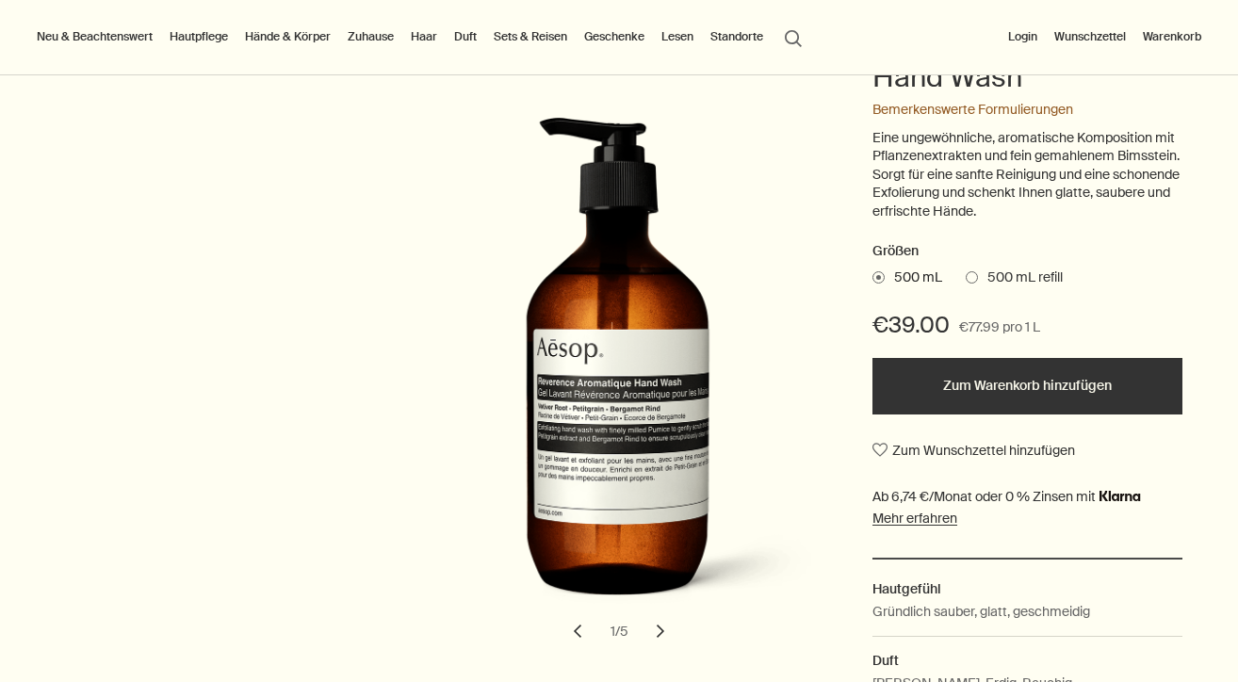
scroll to position [146, 0]
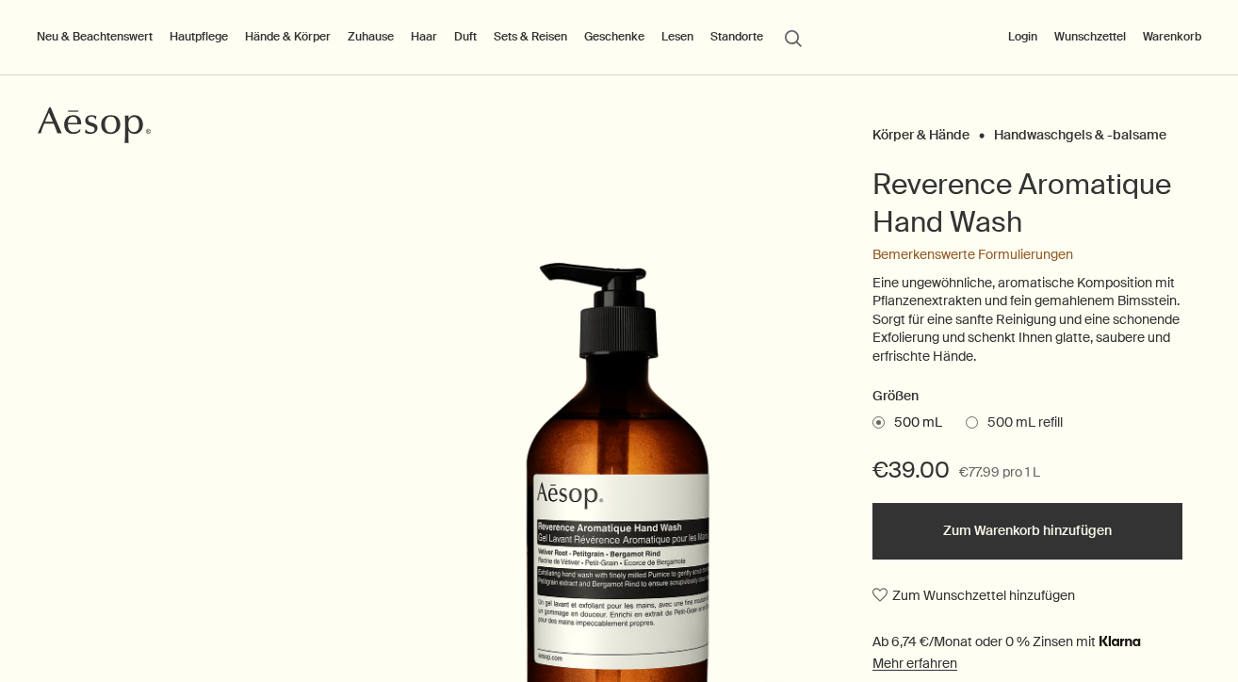
click at [963, 521] on button "Zum Warenkorb hinzufügen" at bounding box center [1027, 531] width 310 height 57
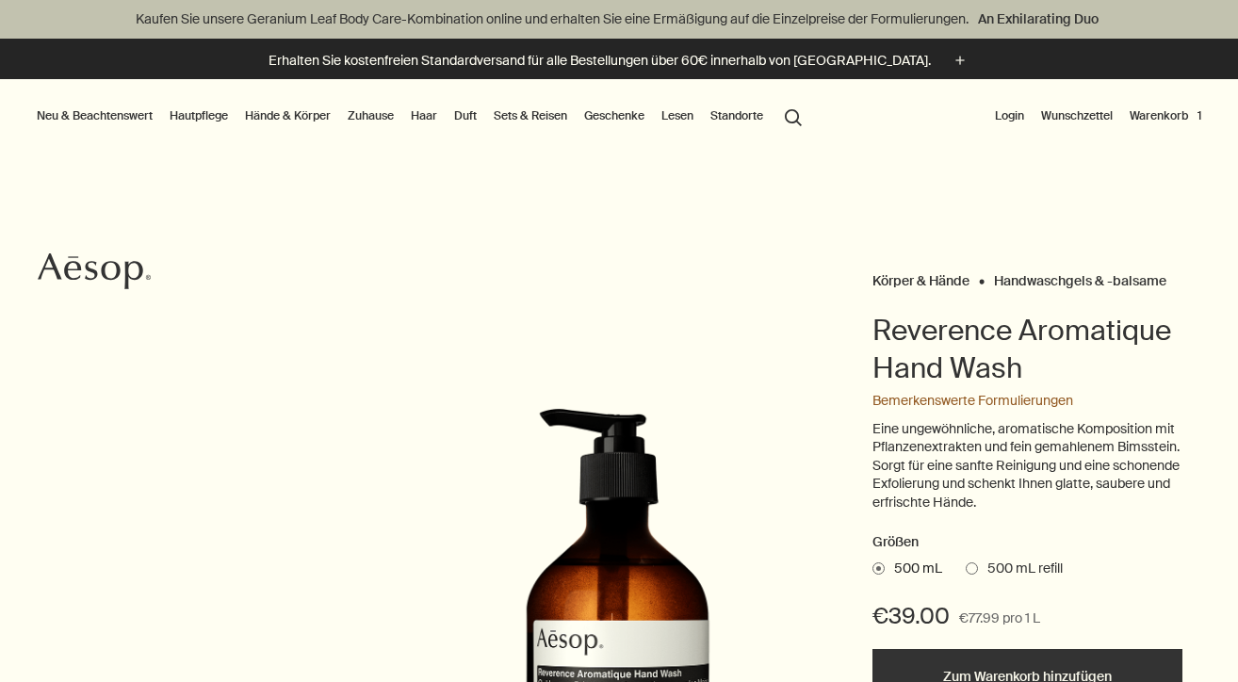
scroll to position [0, 0]
click at [275, 114] on link "Hände & Körper" at bounding box center [287, 116] width 93 height 23
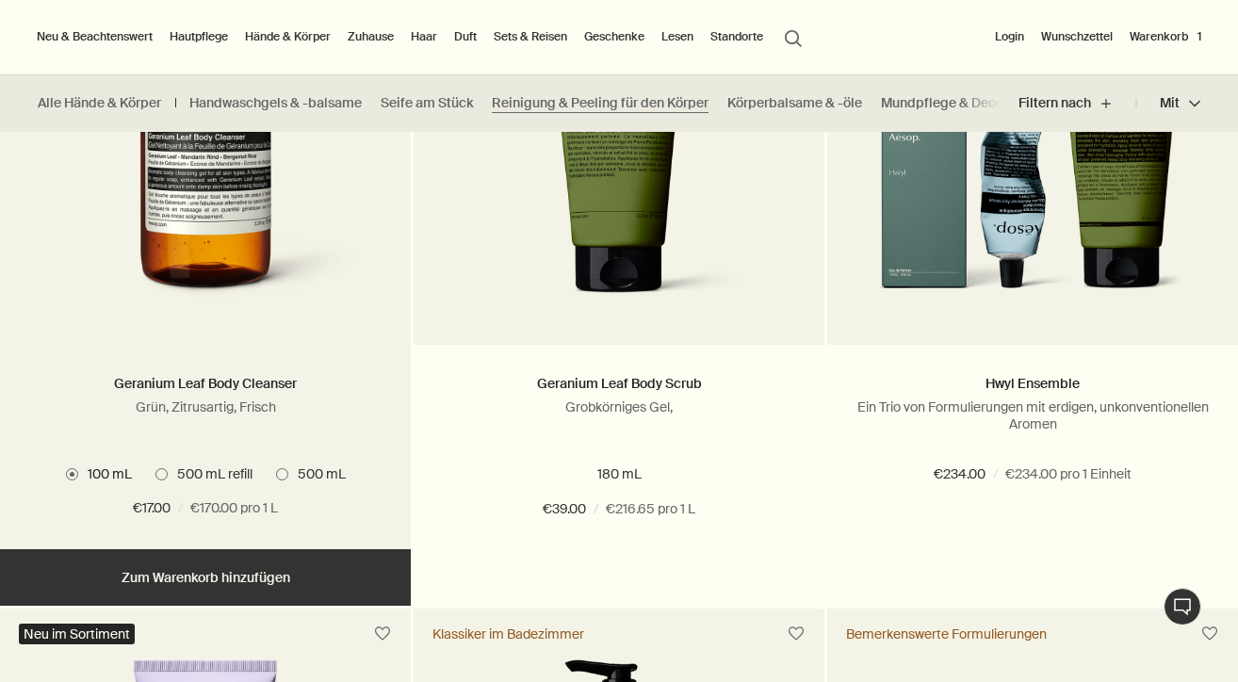
scroll to position [720, 0]
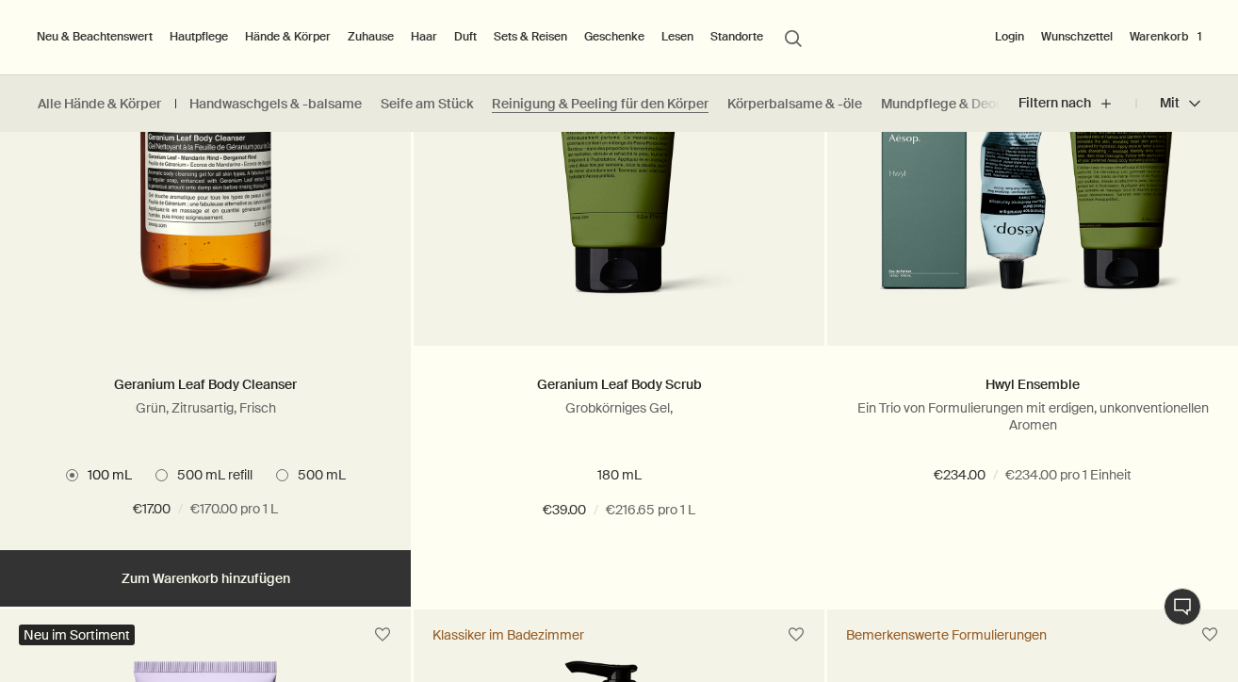
click at [167, 471] on span at bounding box center [161, 475] width 12 height 12
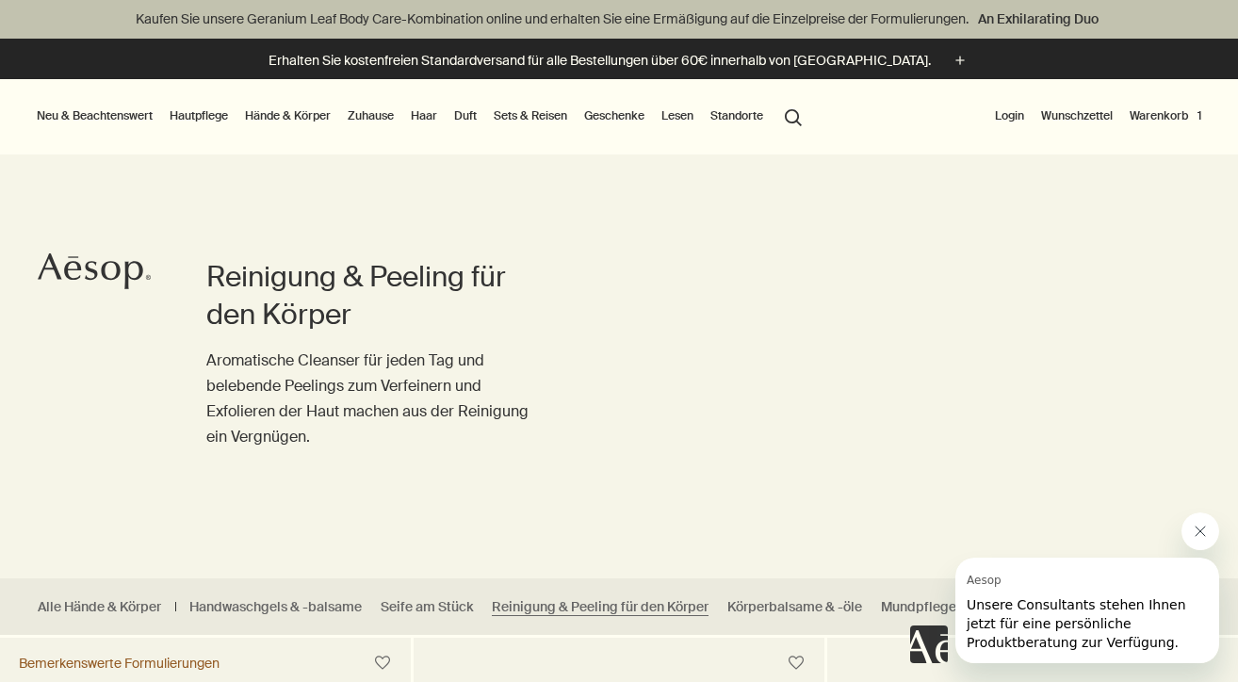
scroll to position [0, 0]
click at [201, 110] on link "Hautpflege" at bounding box center [199, 116] width 66 height 23
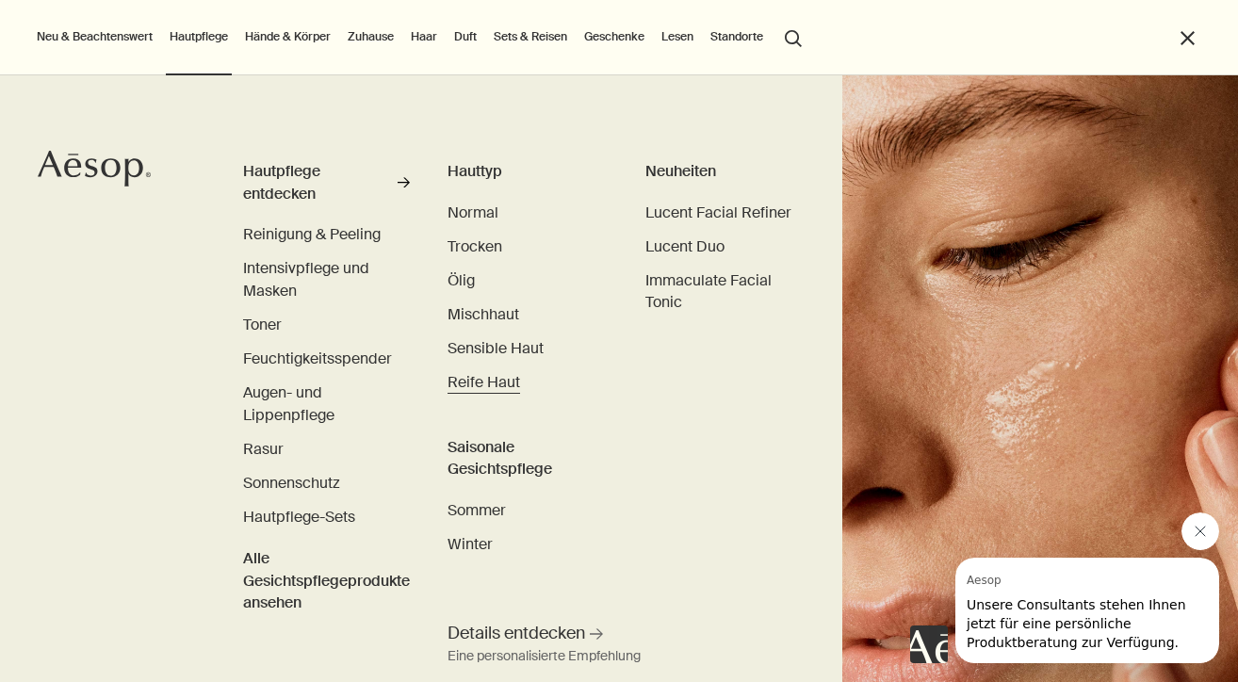
click at [481, 380] on span "Reife Haut" at bounding box center [483, 382] width 73 height 20
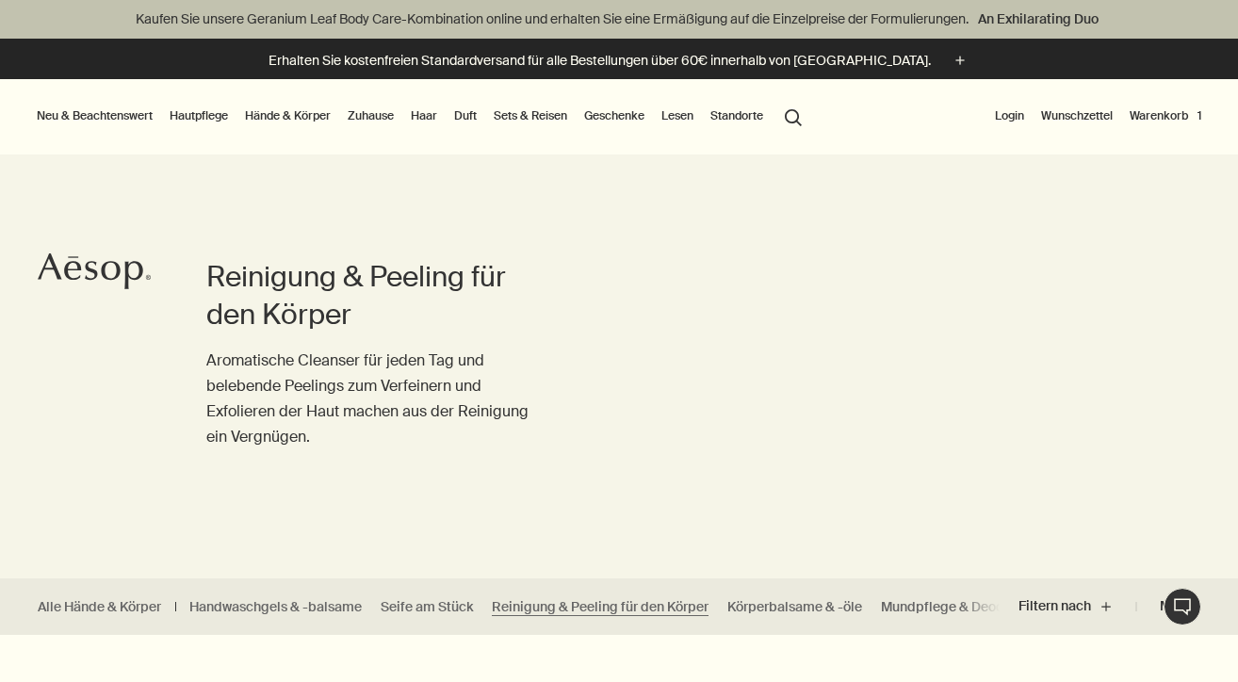
click at [211, 110] on link "Hautpflege" at bounding box center [199, 116] width 66 height 23
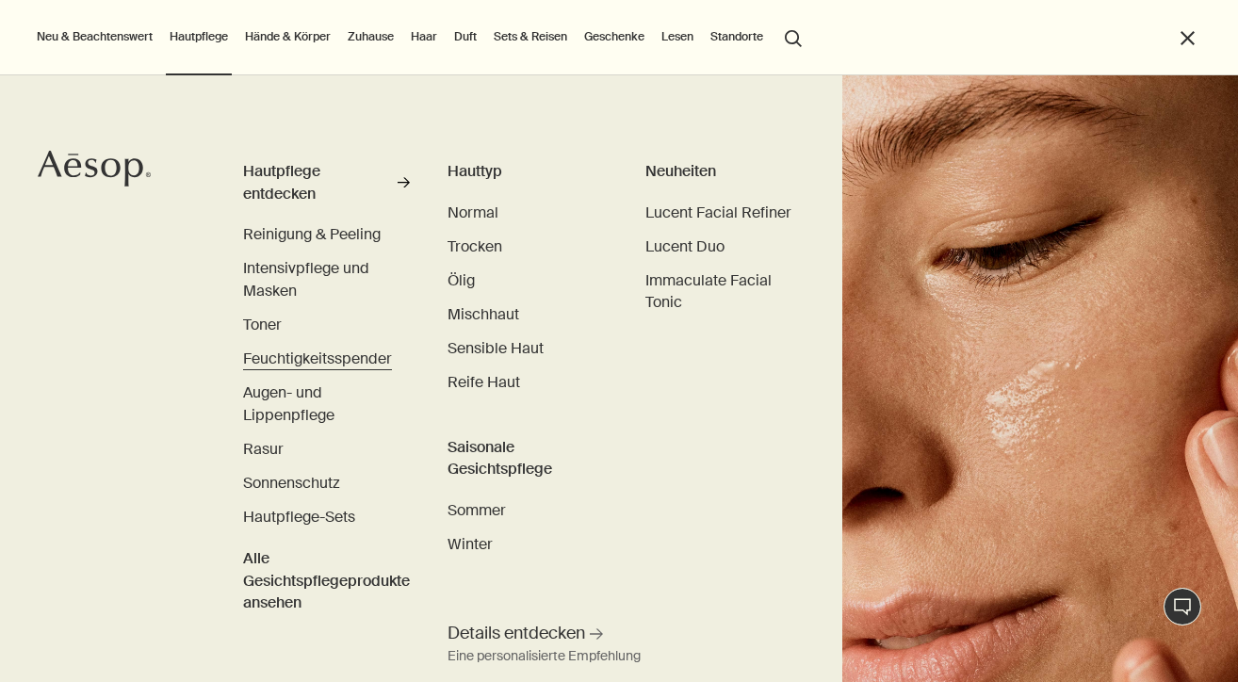
click at [291, 353] on span "Feuchtigkeitsspender" at bounding box center [317, 359] width 149 height 20
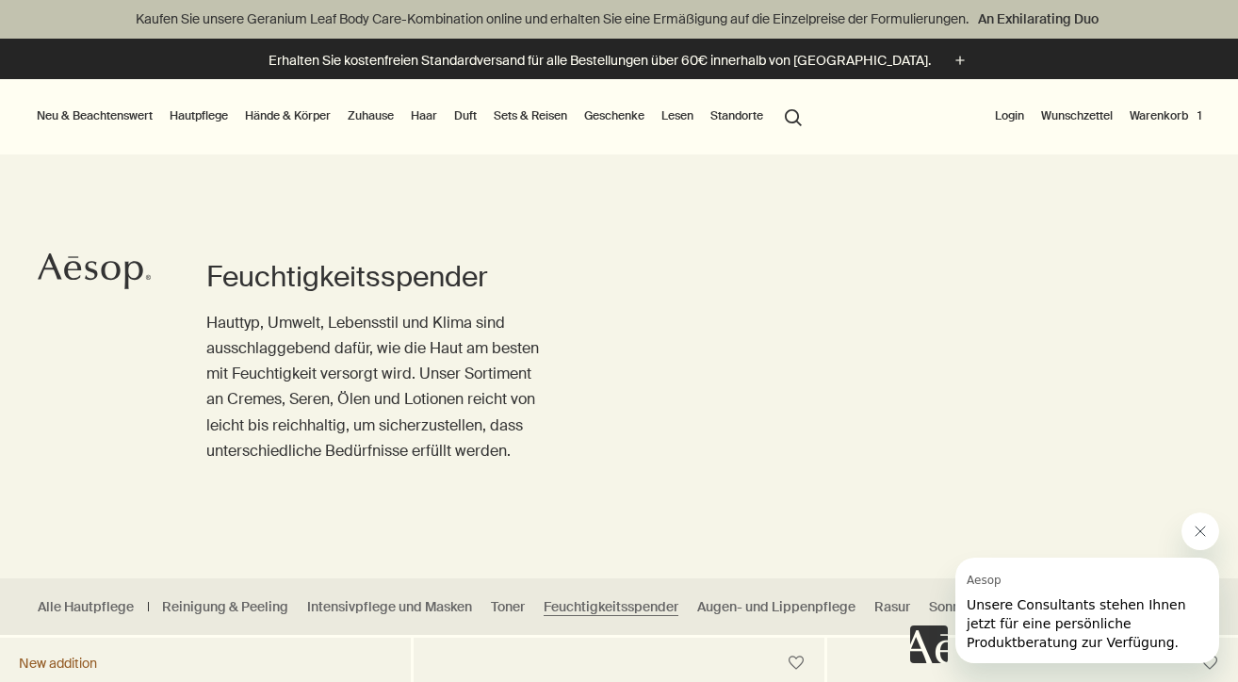
click at [296, 111] on link "Hände & Körper" at bounding box center [287, 116] width 93 height 23
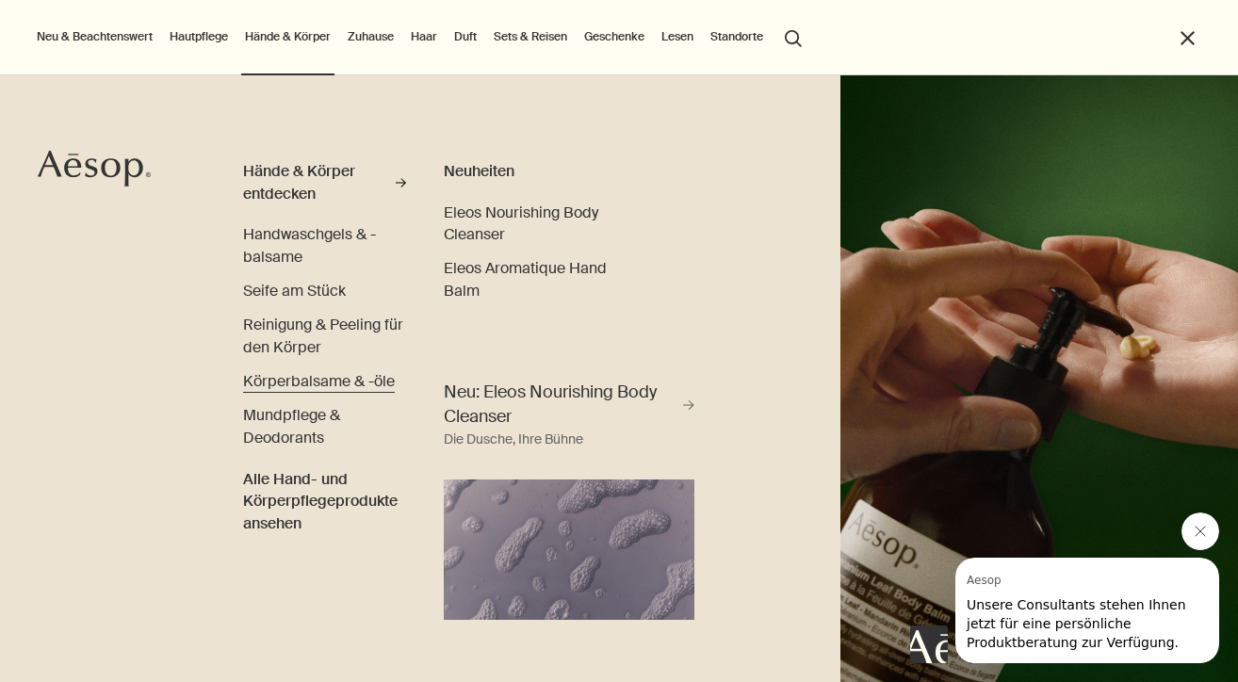
click at [306, 378] on span "Körperbalsame & -öle" at bounding box center [319, 381] width 152 height 20
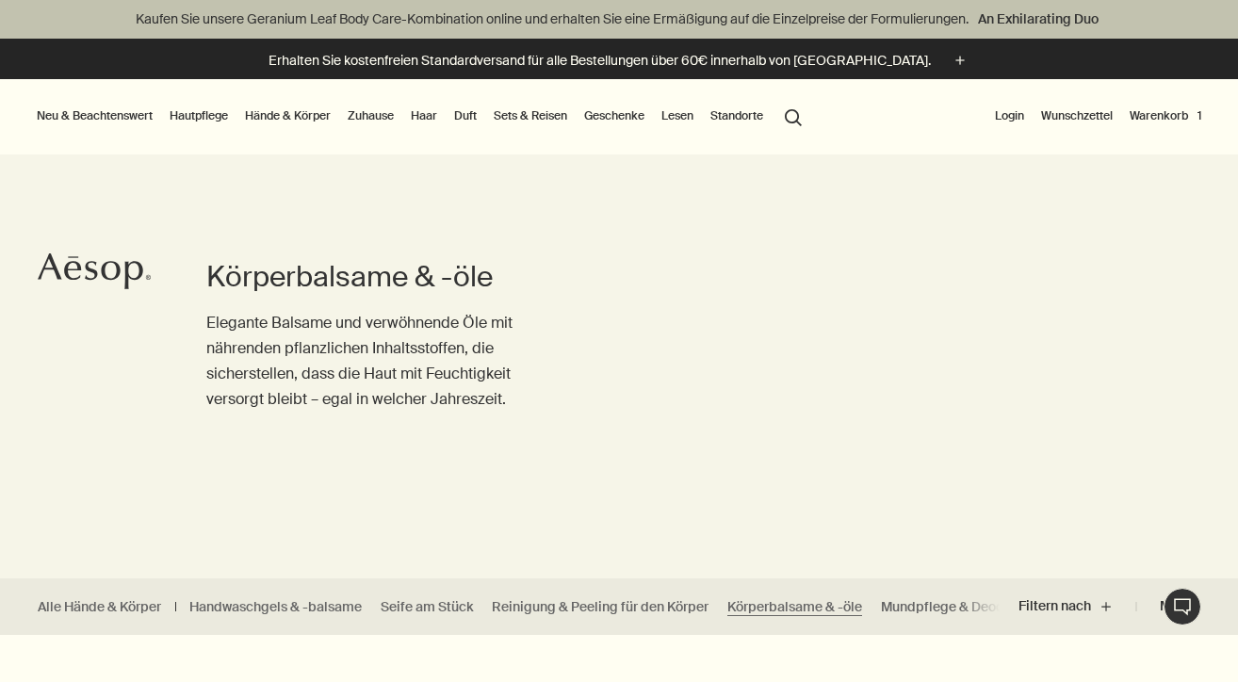
click at [802, 115] on button "search Suchen" at bounding box center [793, 116] width 34 height 36
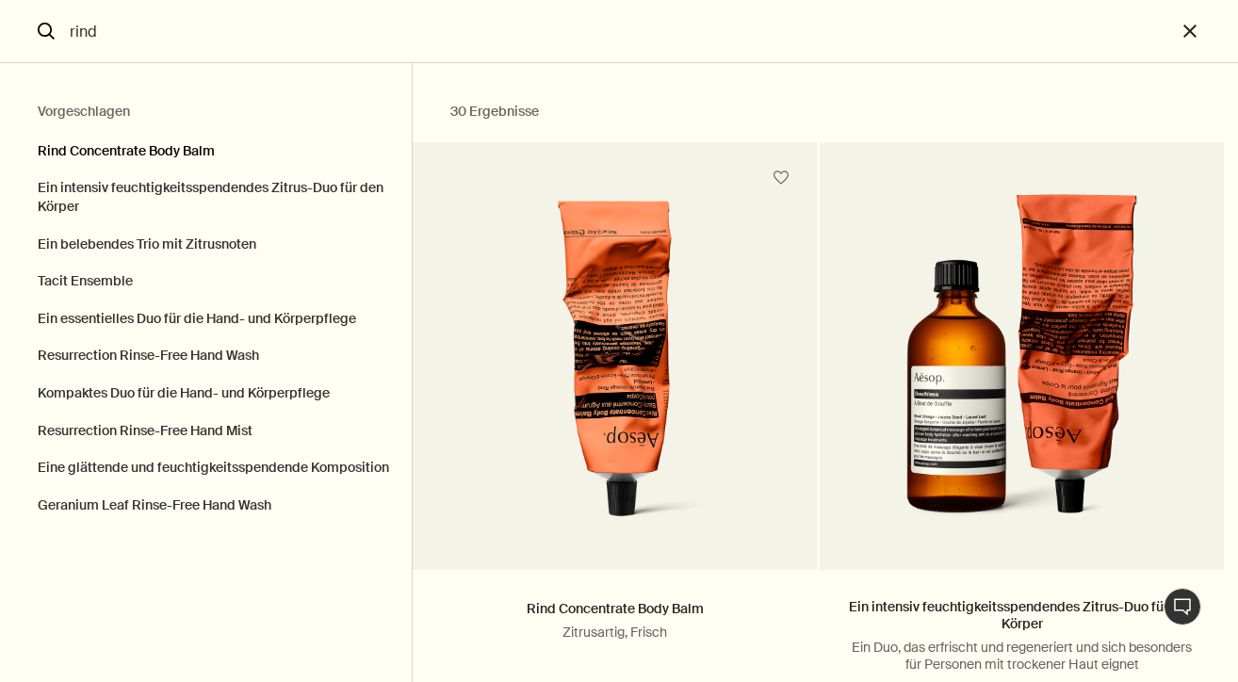
click at [103, 141] on button "Rind Concentrate Body Balm" at bounding box center [206, 146] width 412 height 47
type input "Rind Concentrate Body Balm"
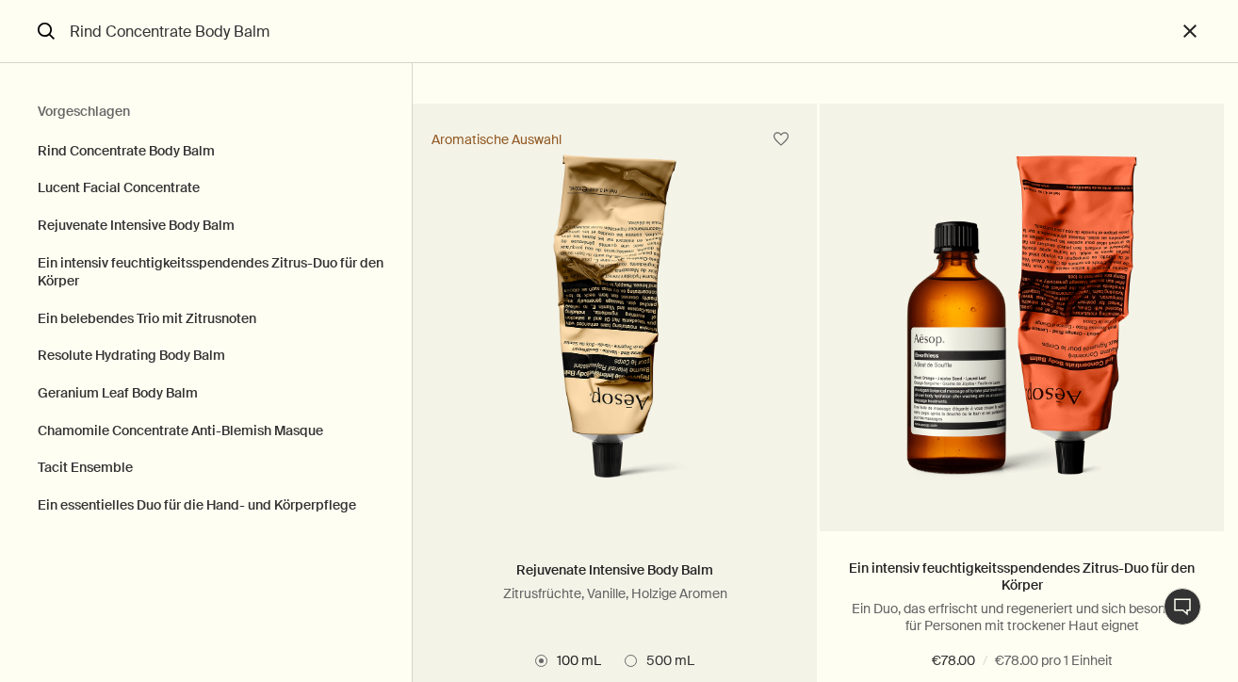
scroll to position [764, 0]
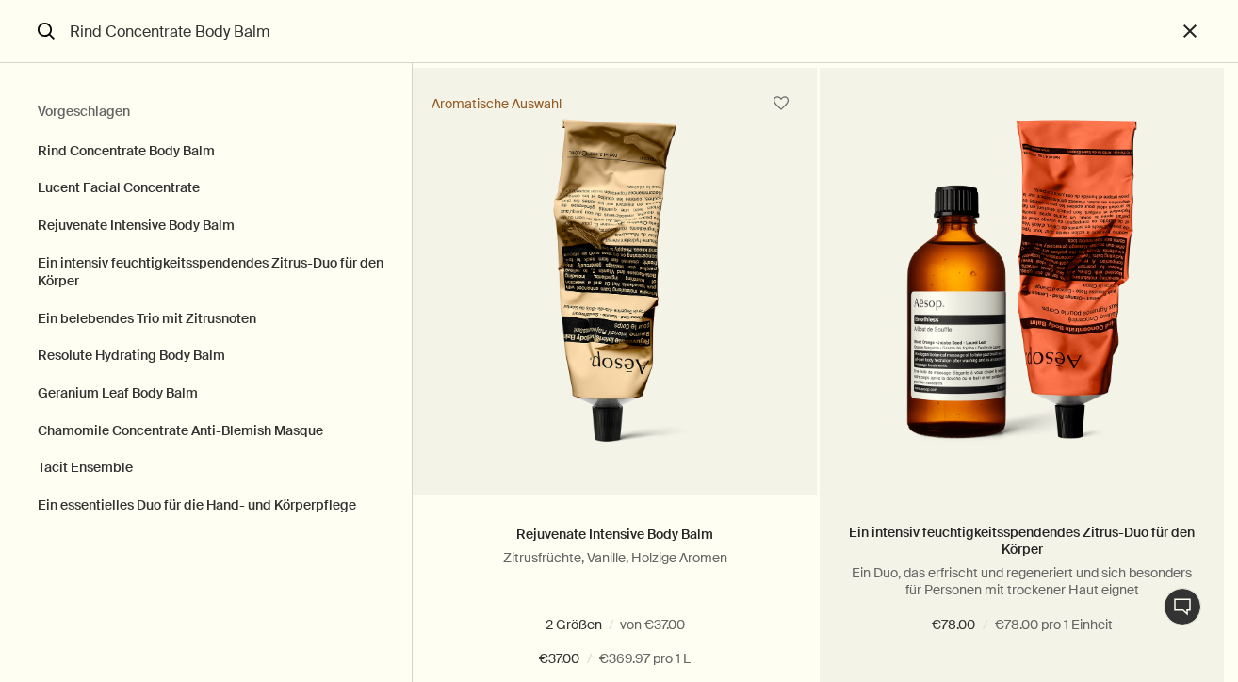
click at [977, 362] on img "Suchen" at bounding box center [1021, 293] width 307 height 349
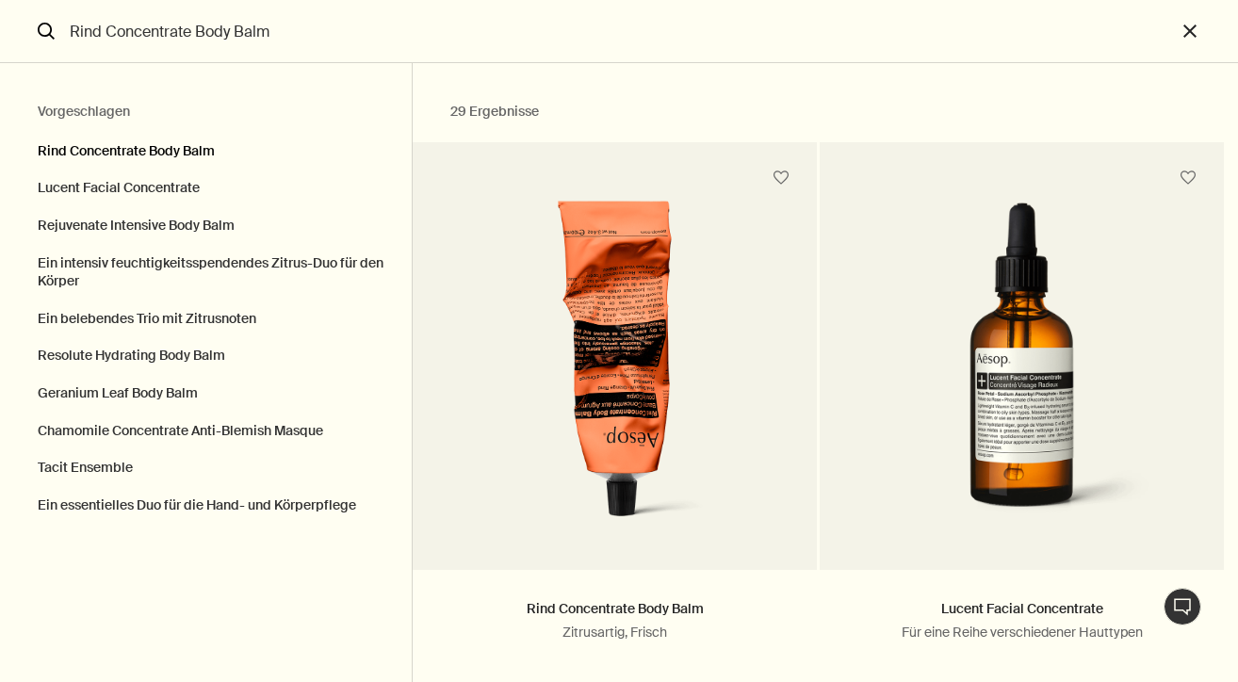
click at [154, 147] on button "Rind Concentrate Body Balm" at bounding box center [206, 146] width 412 height 47
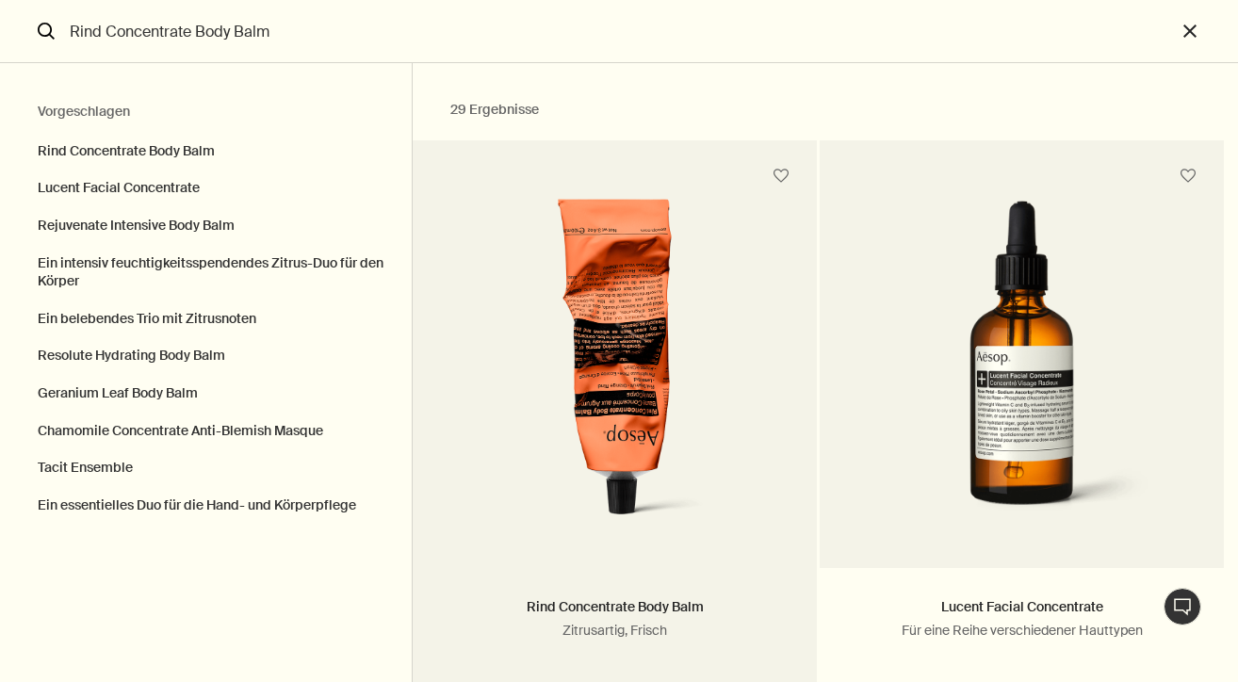
scroll to position [1, 0]
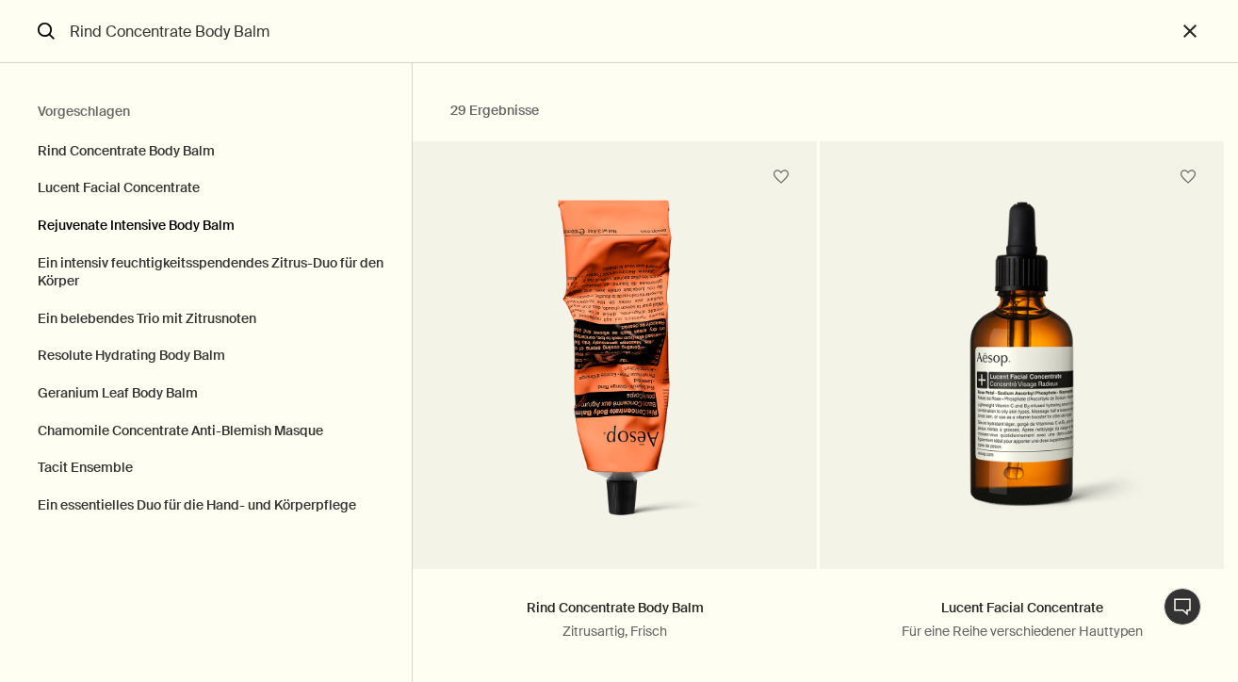
click at [133, 222] on button "Rejuvenate Intensive Body Balm" at bounding box center [206, 226] width 412 height 38
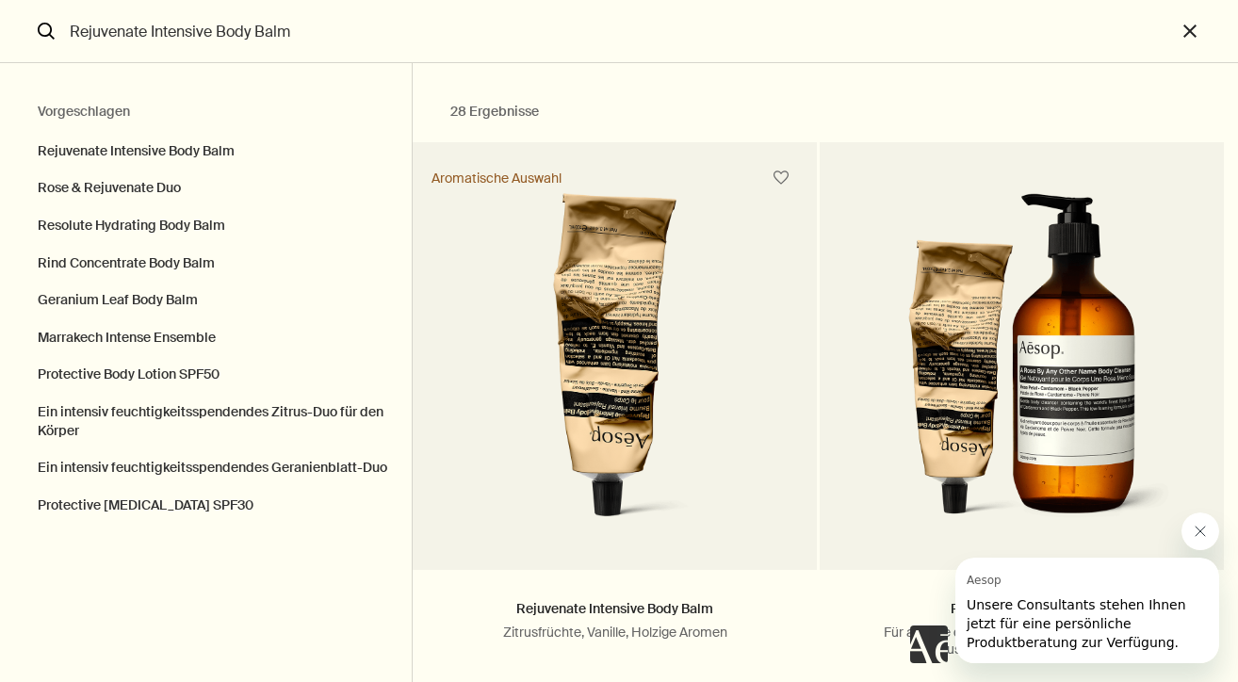
click at [334, 39] on input "Rejuvenate Intensive Body Balm" at bounding box center [618, 31] width 1113 height 62
click at [104, 258] on button "Rind Concentrate Body Balm" at bounding box center [206, 264] width 412 height 38
type input "Rind Concentrate Body Balm"
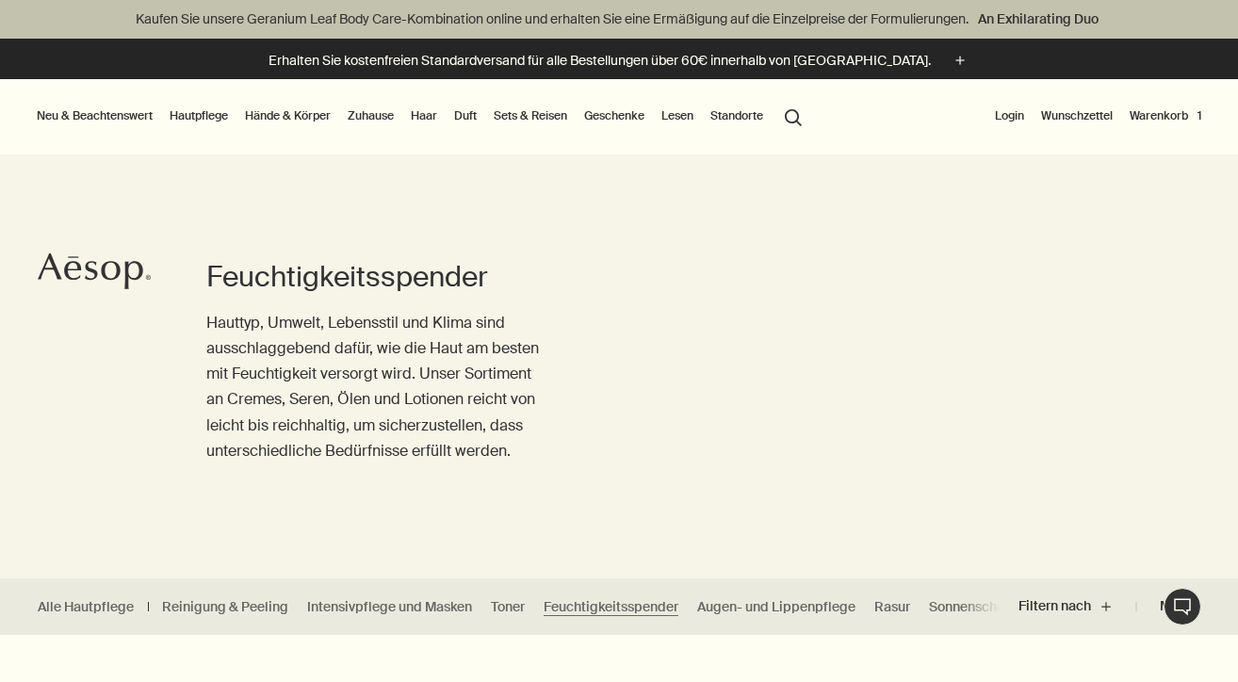
click at [617, 113] on link "Geschenke" at bounding box center [614, 116] width 68 height 23
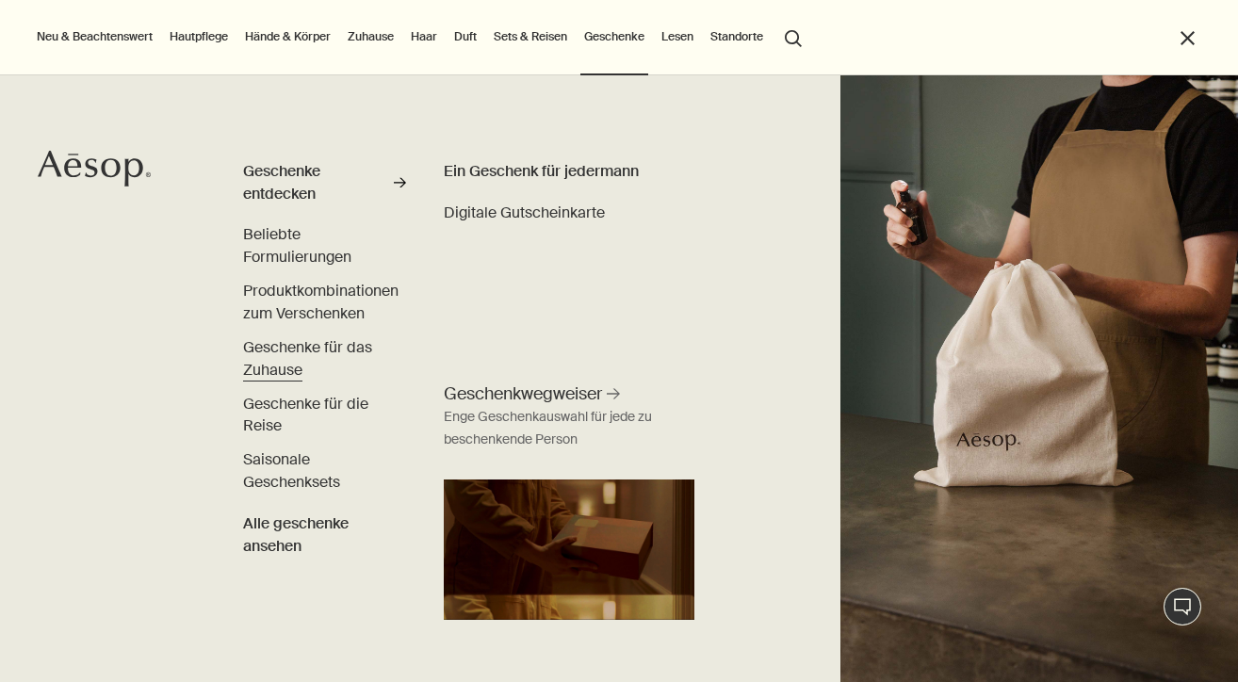
click at [300, 344] on span "Geschenke für das Zuhause" at bounding box center [307, 358] width 129 height 42
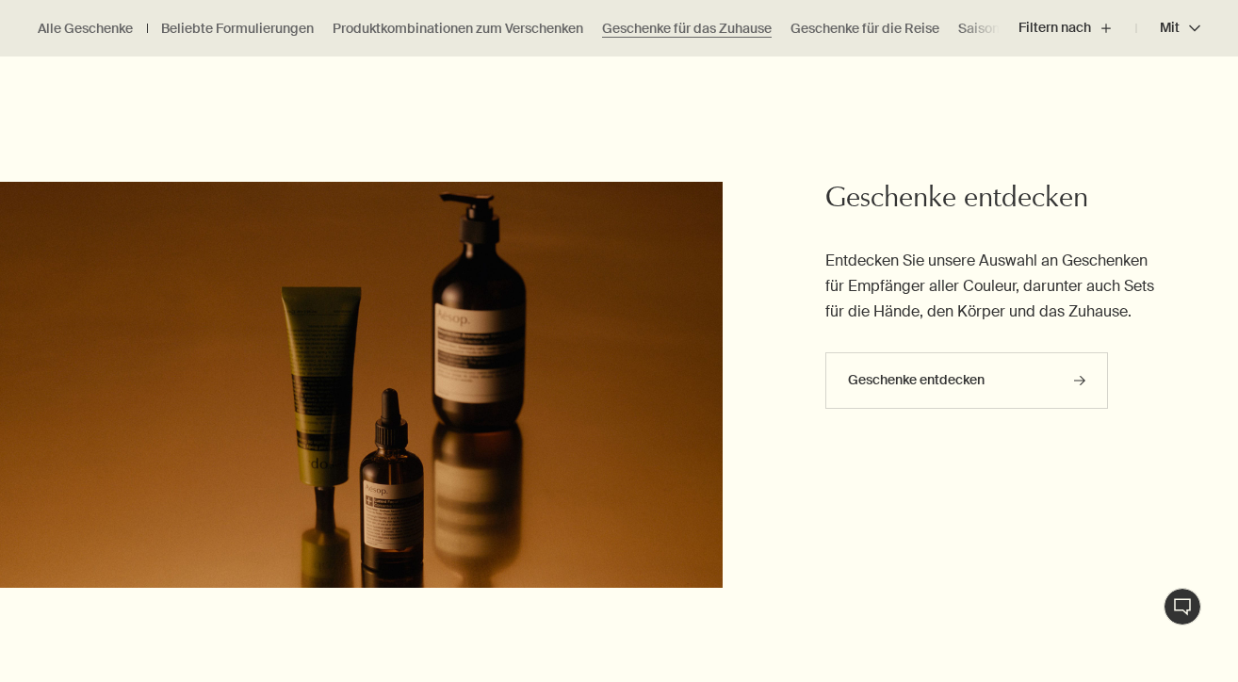
scroll to position [3131, 0]
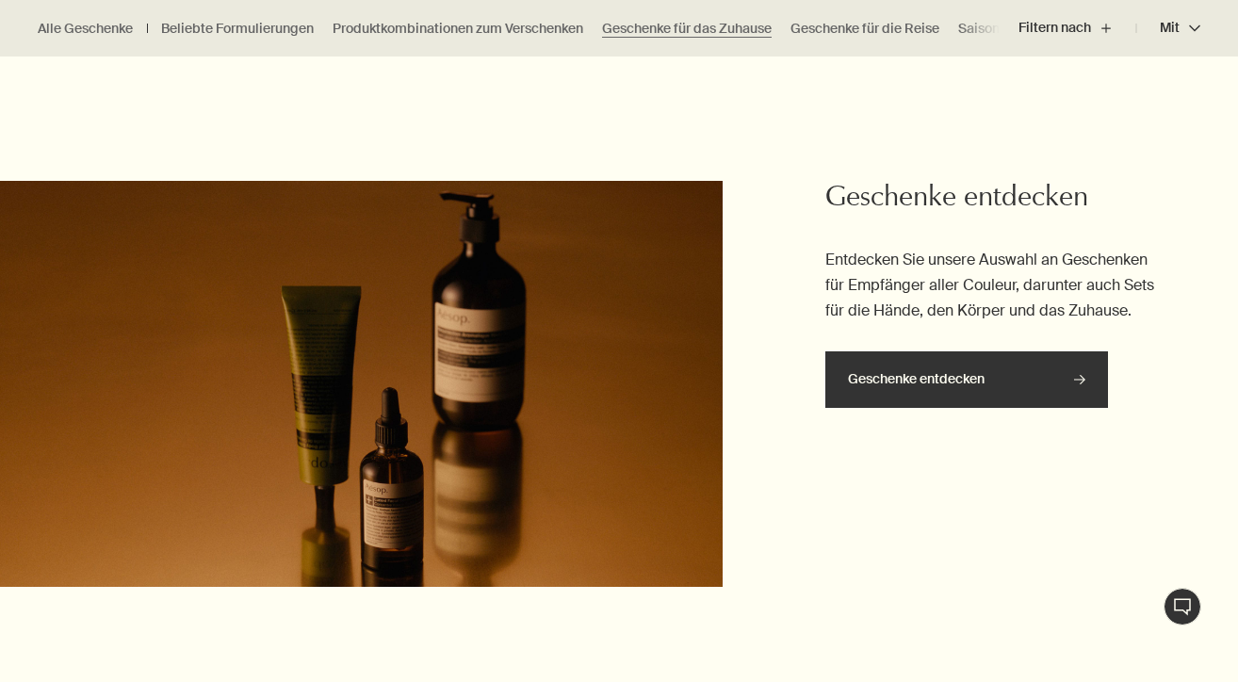
click at [1053, 368] on link "Geschenke entdecken rightArrow" at bounding box center [966, 379] width 283 height 57
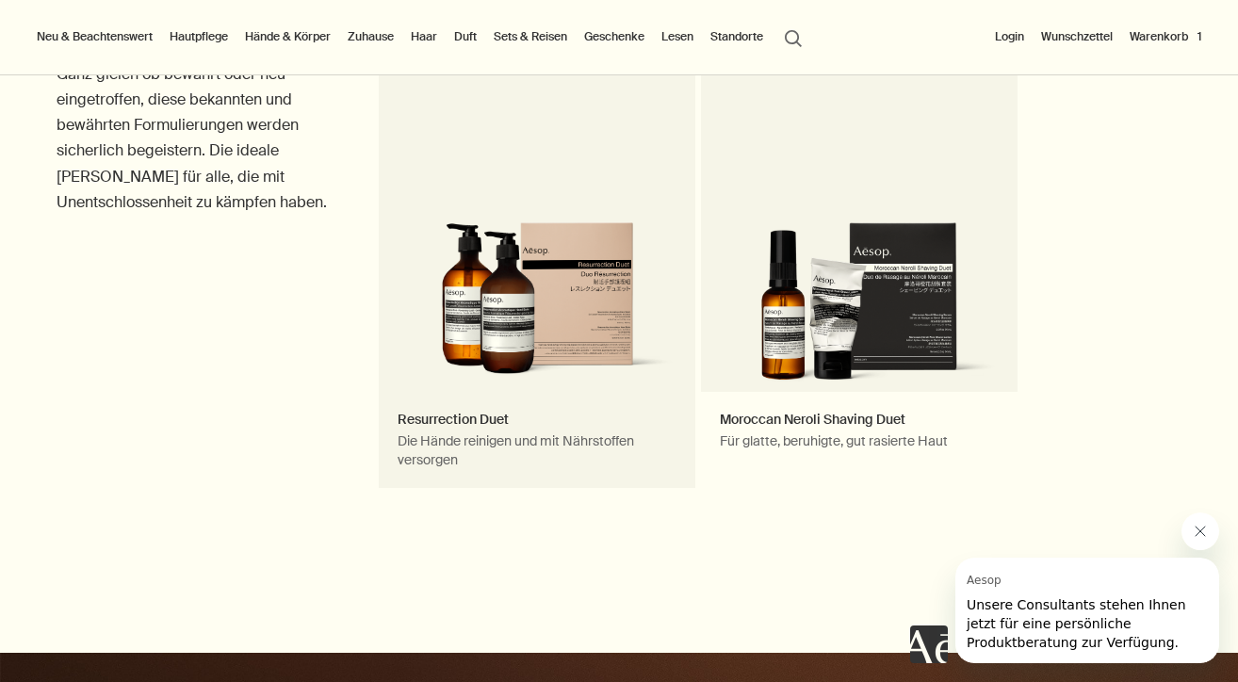
scroll to position [1115, 0]
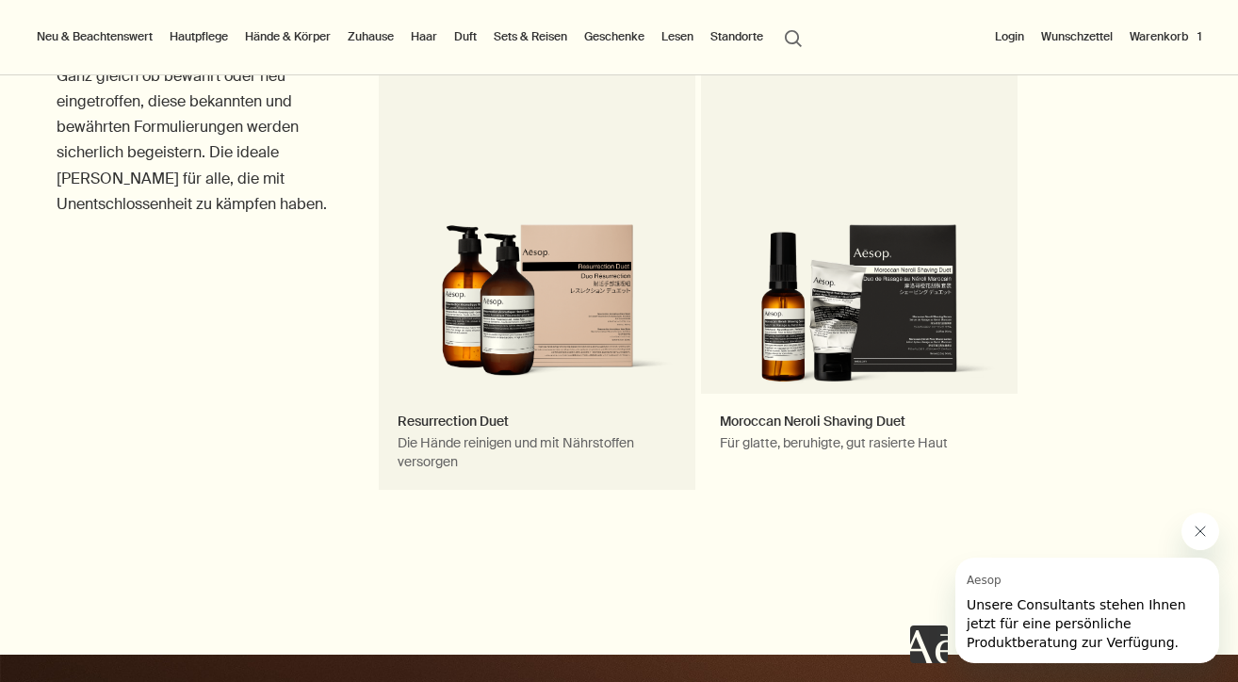
click at [537, 325] on link "Resurrection Duet Die Hände reinigen und mit Nährstoffen versorgen Bemerkenswer…" at bounding box center [537, 249] width 316 height 482
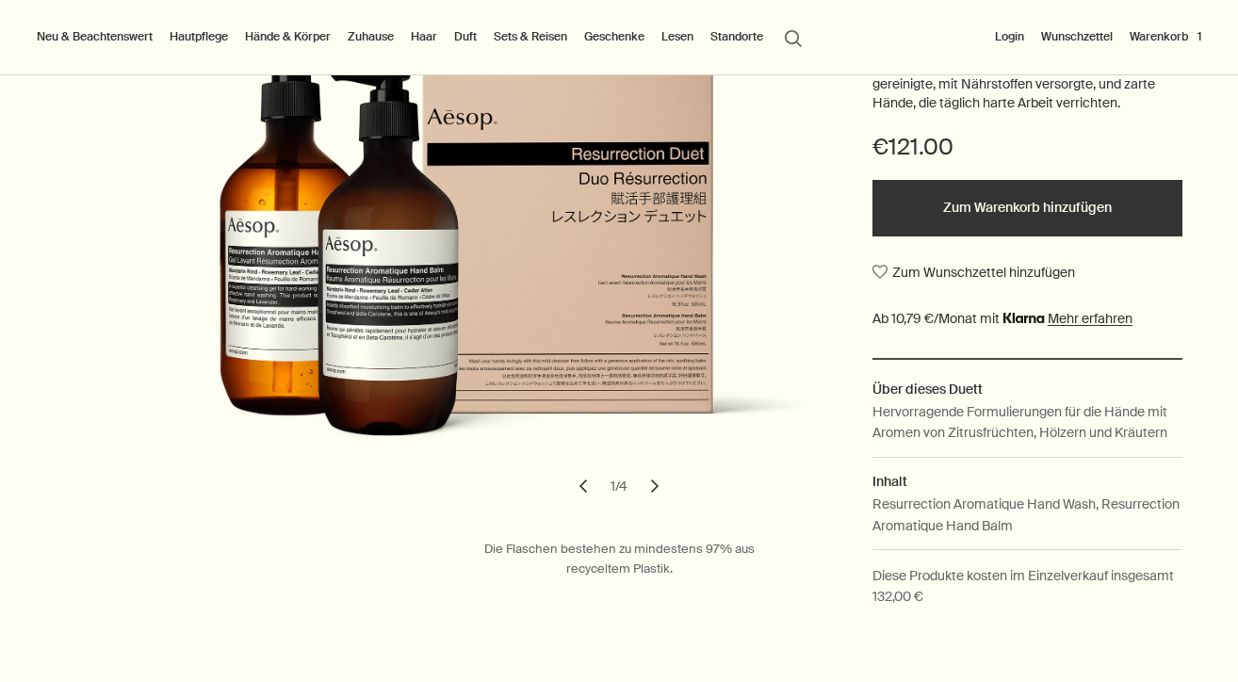
click at [654, 476] on button "chevron" at bounding box center [654, 485] width 41 height 41
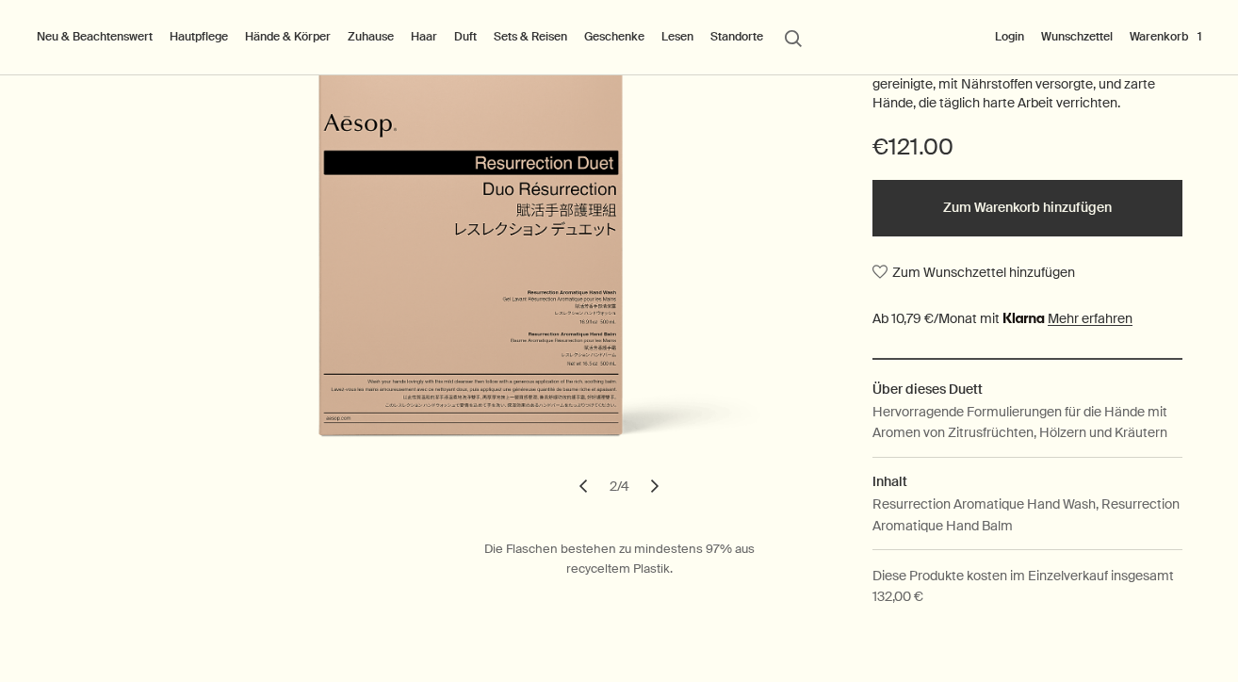
click at [654, 476] on button "chevron" at bounding box center [654, 485] width 41 height 41
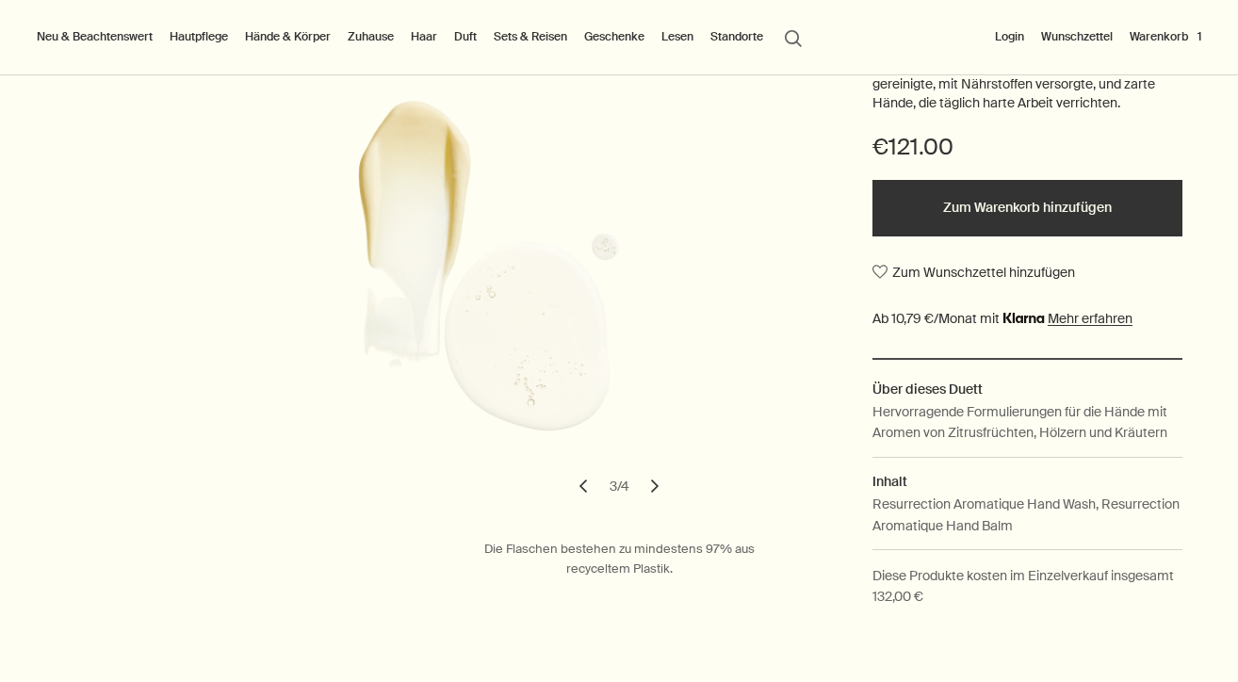
click at [654, 476] on button "chevron" at bounding box center [654, 485] width 41 height 41
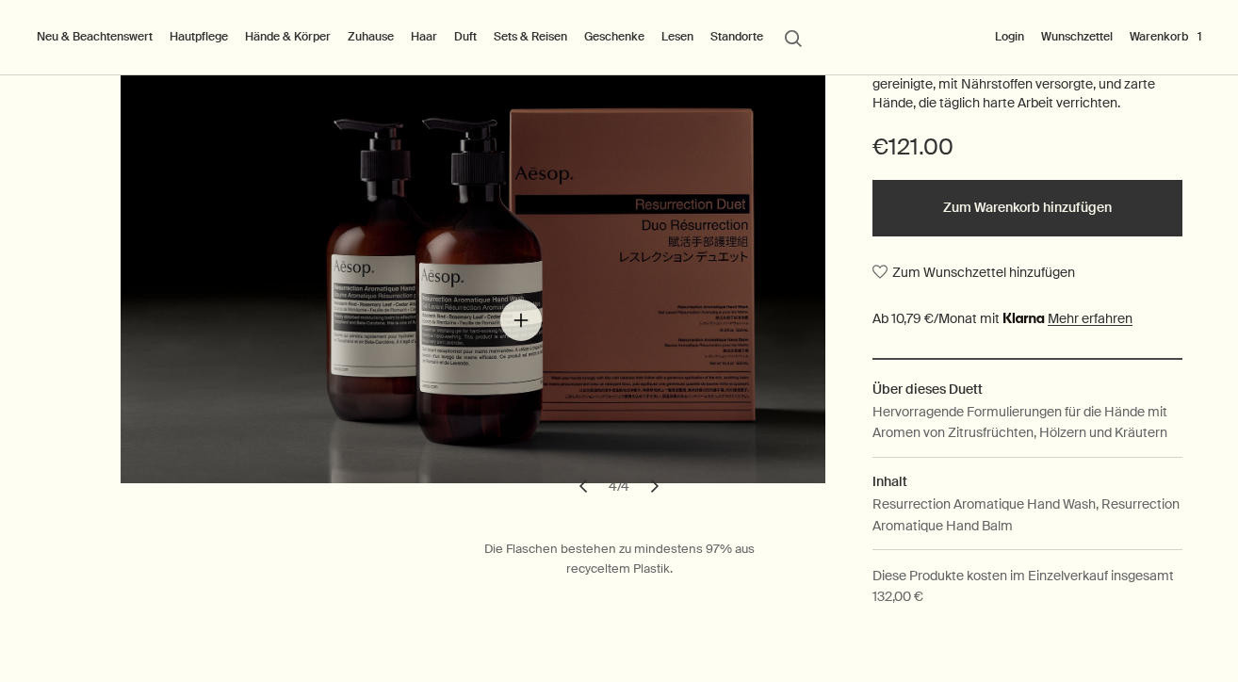
click at [521, 320] on img "Resurrection Duet" at bounding box center [482, 263] width 722 height 439
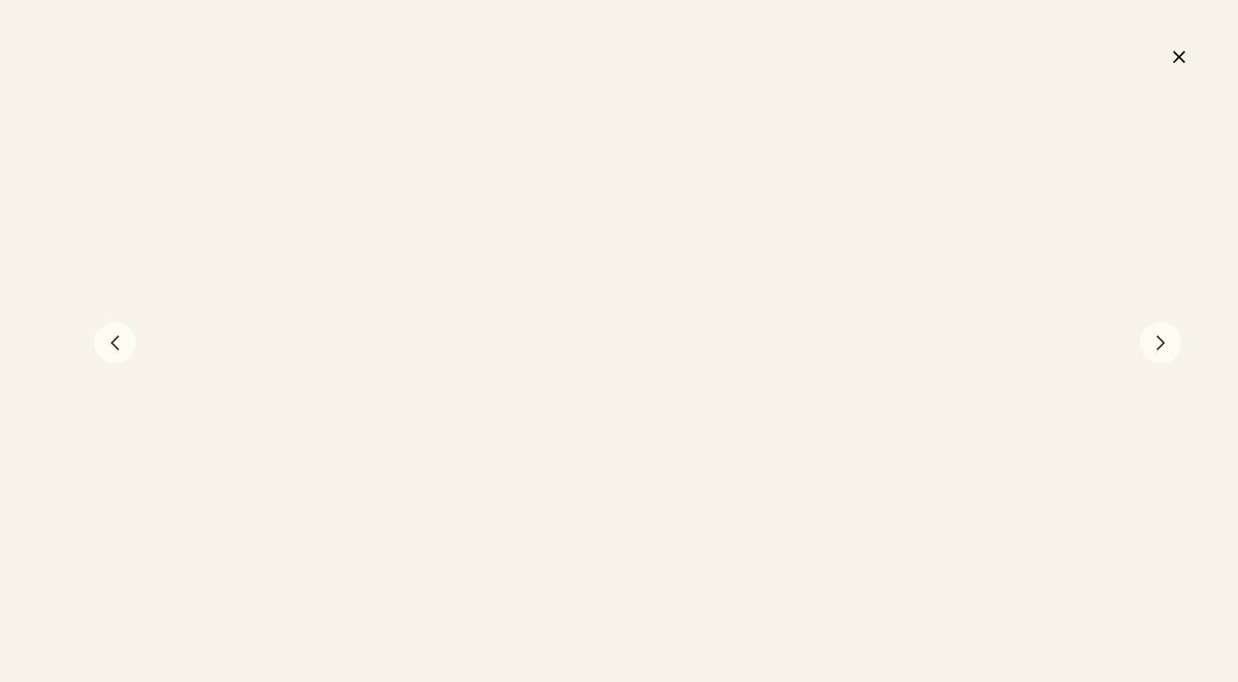
click at [119, 334] on button "chevron" at bounding box center [114, 342] width 41 height 41
click at [1159, 340] on button "chevron" at bounding box center [1160, 342] width 41 height 41
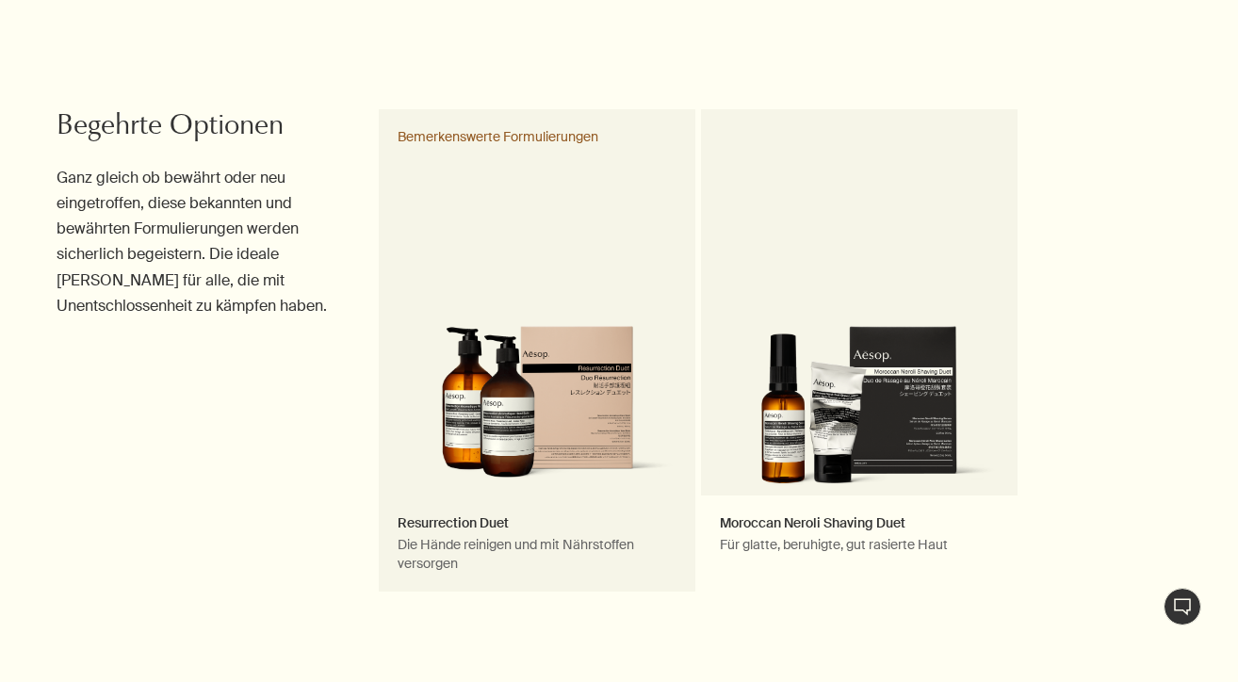
scroll to position [1034, 0]
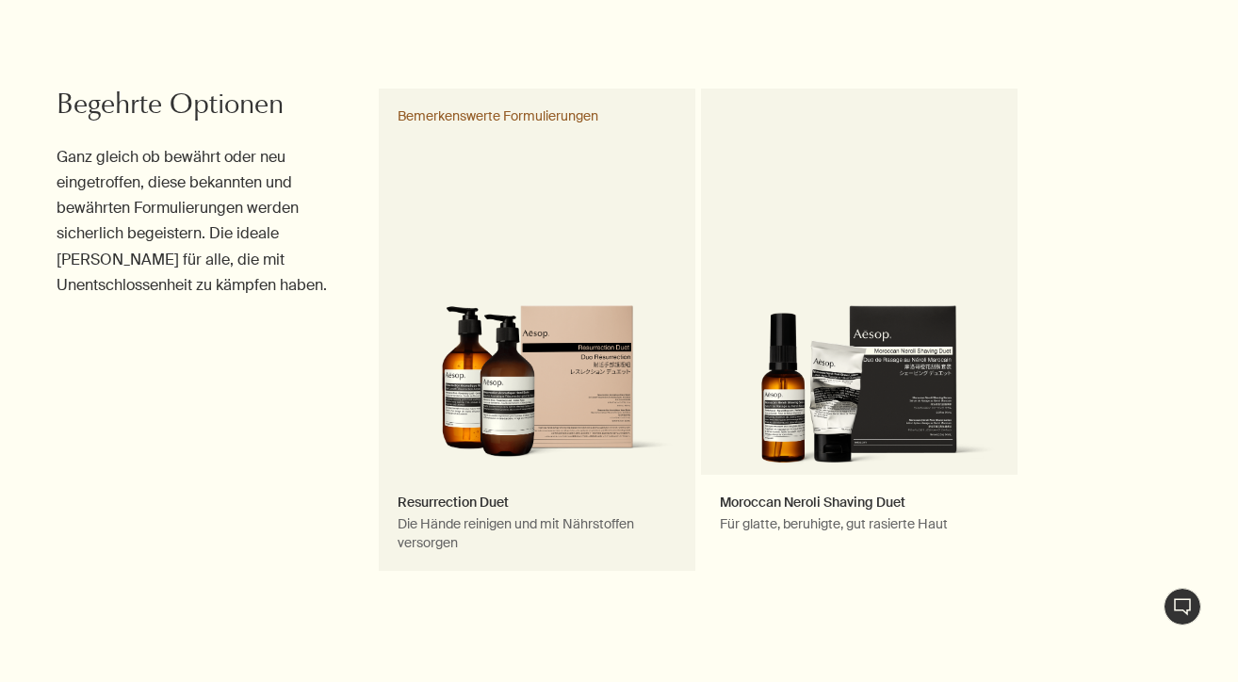
click at [502, 402] on link "Resurrection Duet Die Hände reinigen und mit Nährstoffen versorgen Bemerkenswer…" at bounding box center [537, 330] width 316 height 482
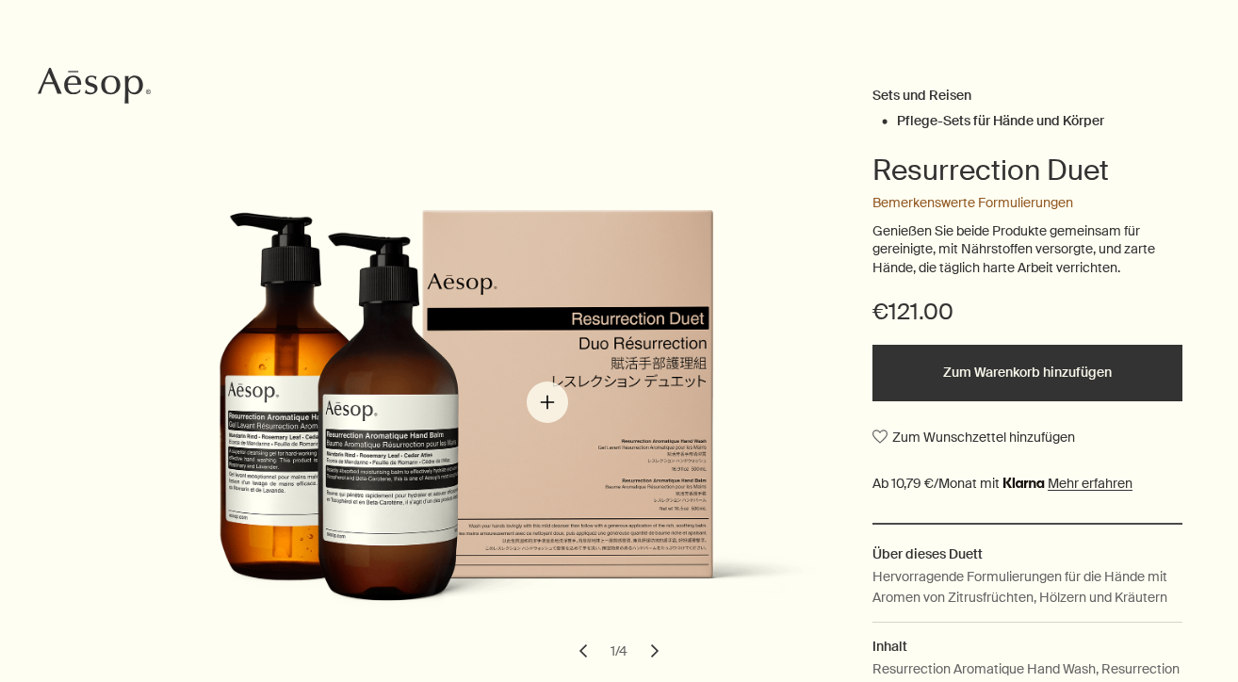
scroll to position [338, 0]
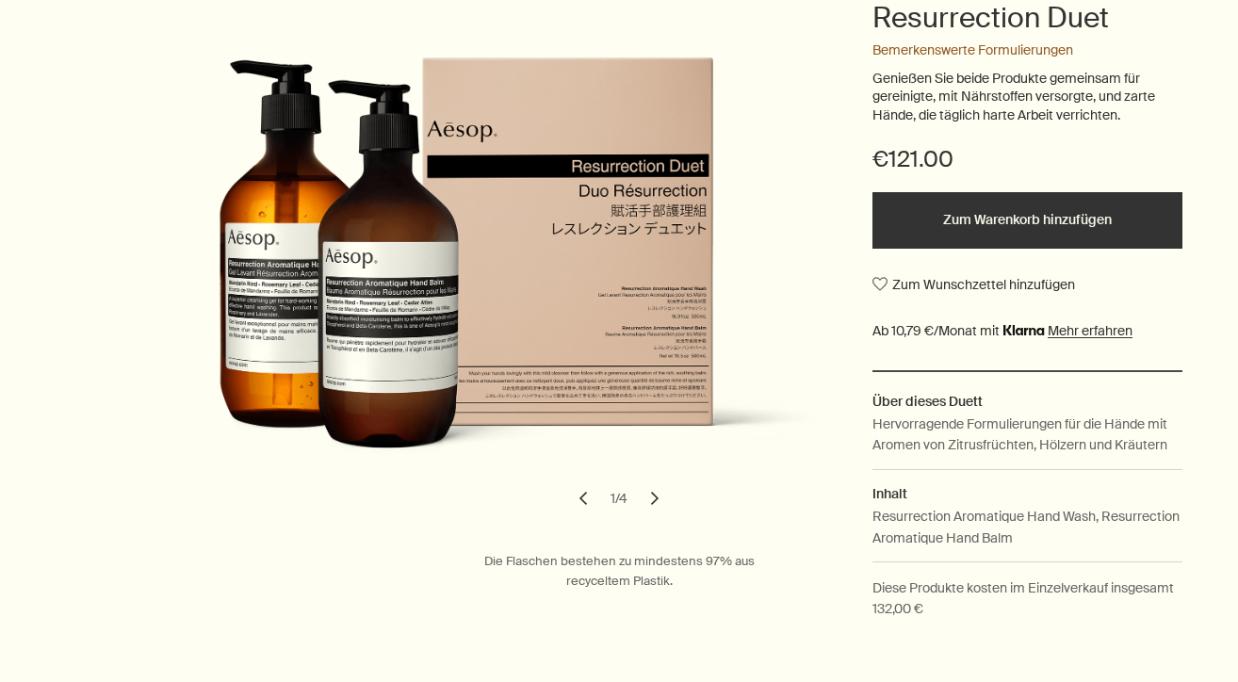
click at [949, 214] on button "Zum Warenkorb hinzufügen" at bounding box center [1027, 220] width 310 height 57
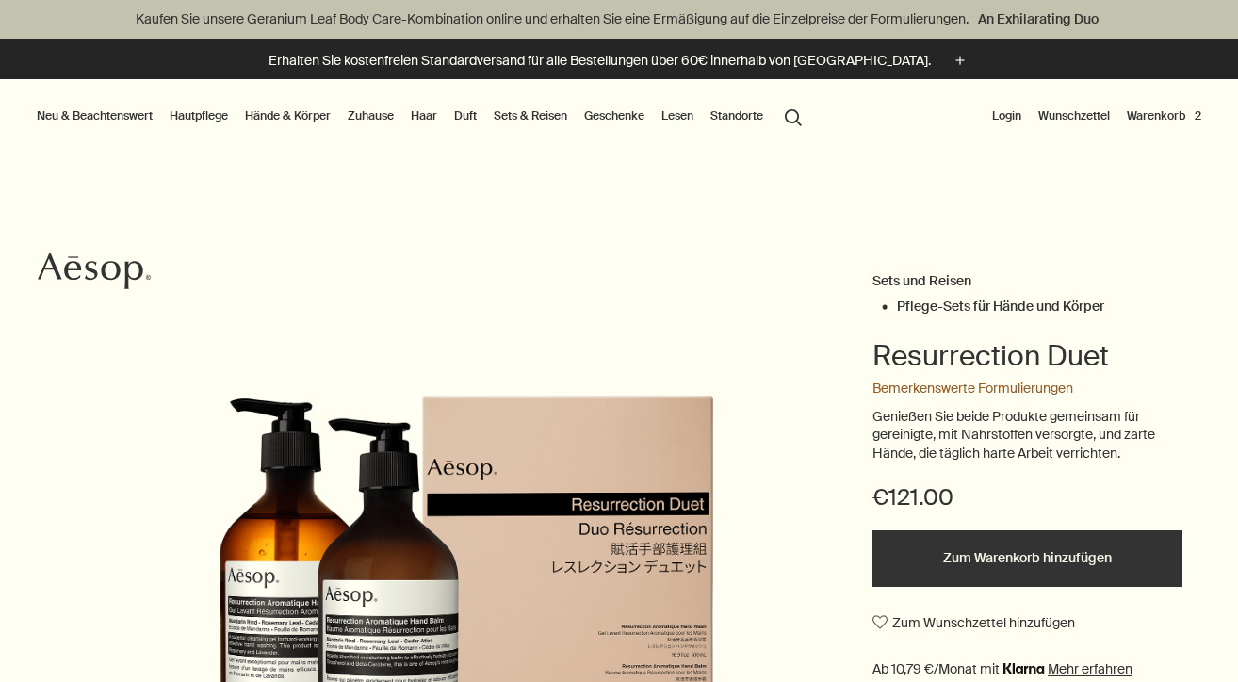
scroll to position [0, 0]
click at [1160, 108] on button "Warenkorb 2" at bounding box center [1164, 116] width 82 height 23
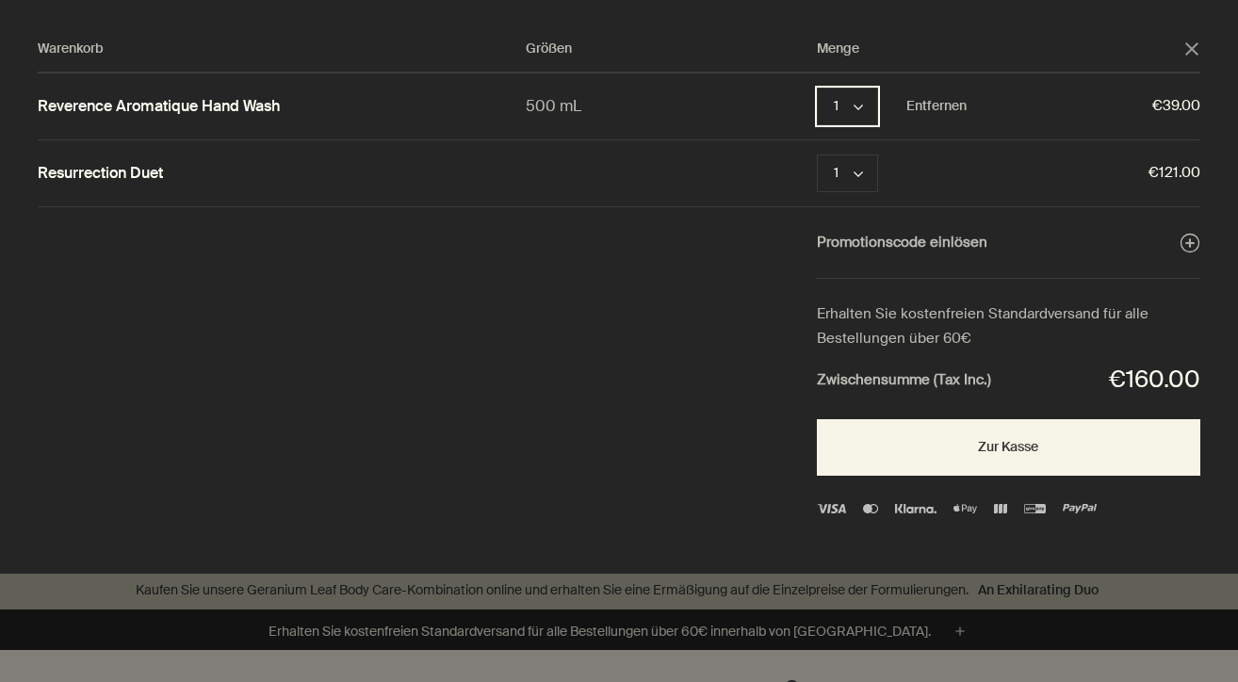
click at [862, 106] on icon "chevron" at bounding box center [857, 107] width 9 height 9
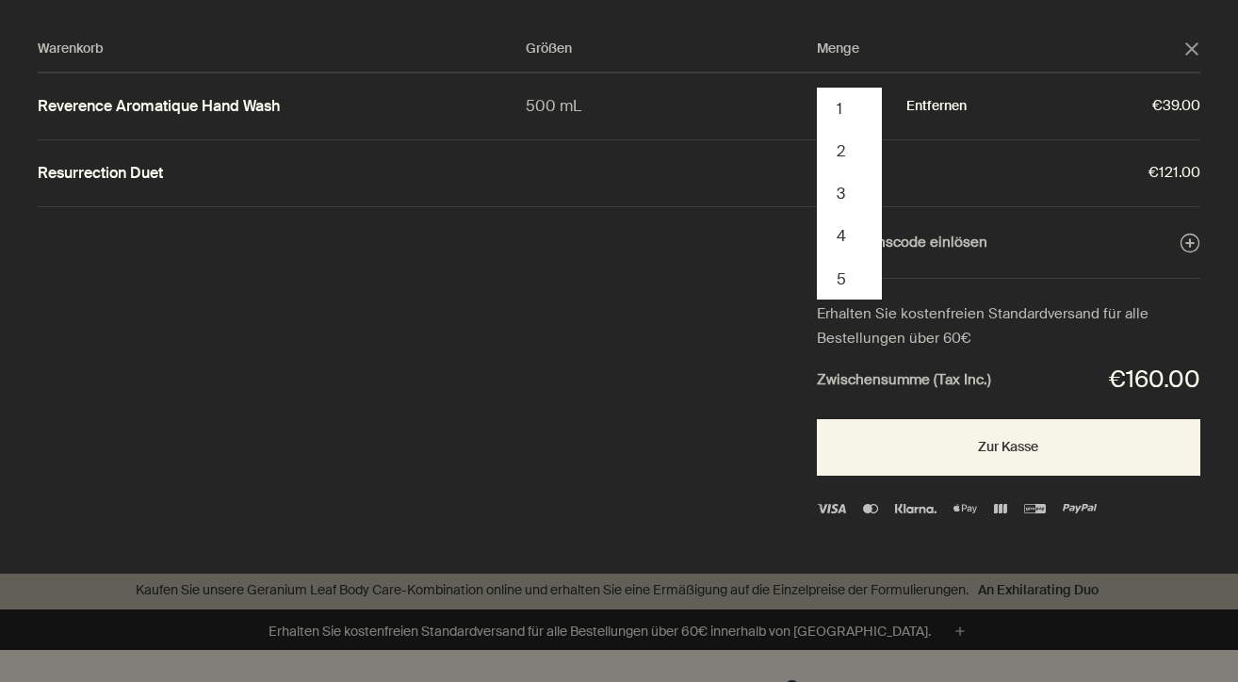
click at [935, 97] on button "Entfernen" at bounding box center [936, 106] width 60 height 23
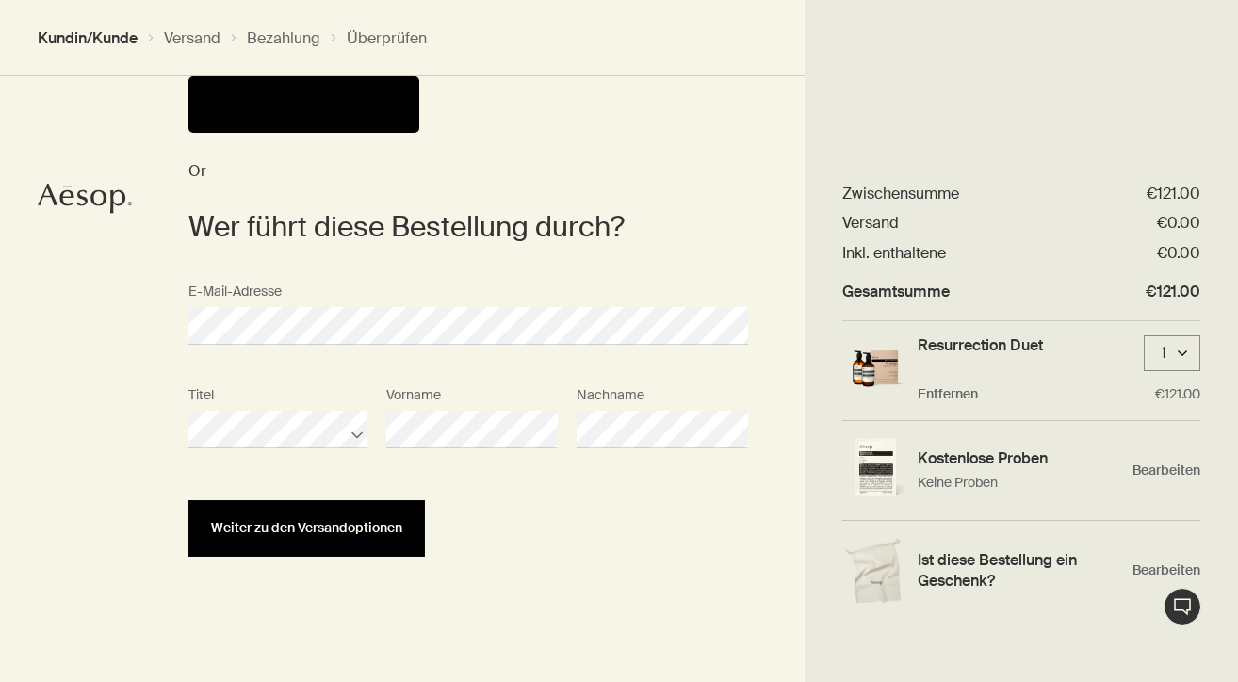
scroll to position [106, 0]
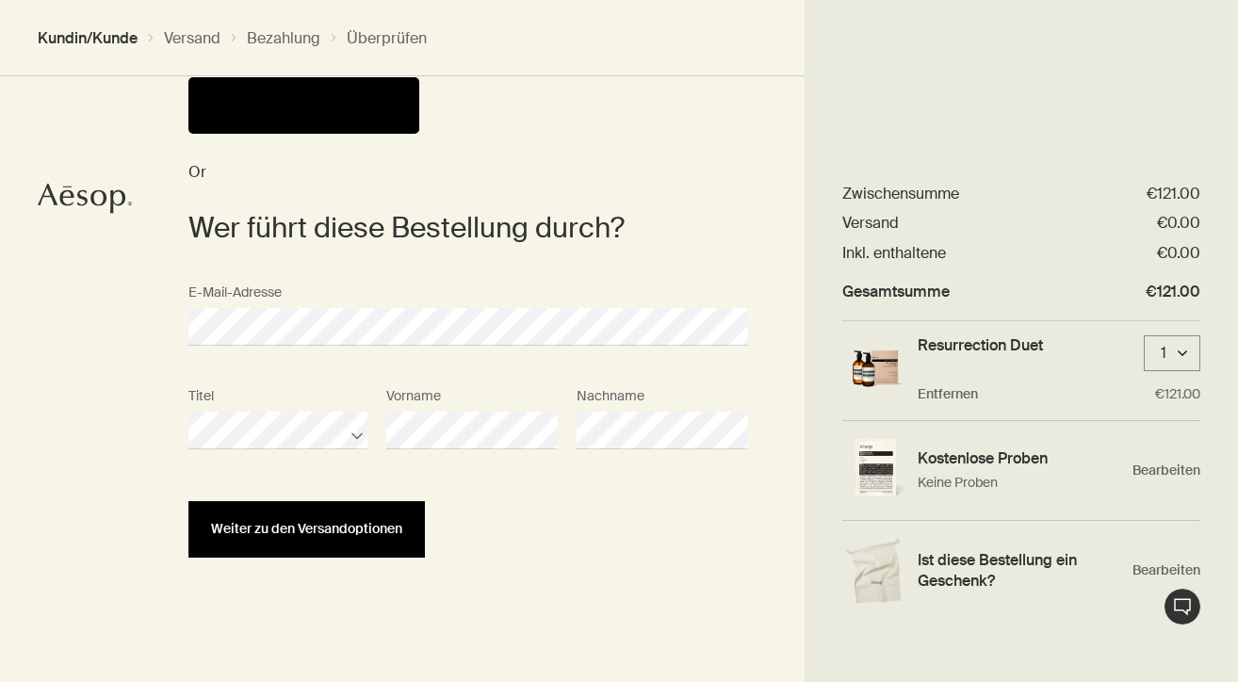
click at [329, 527] on span "Weiter zu den Versandoptionen" at bounding box center [306, 529] width 191 height 14
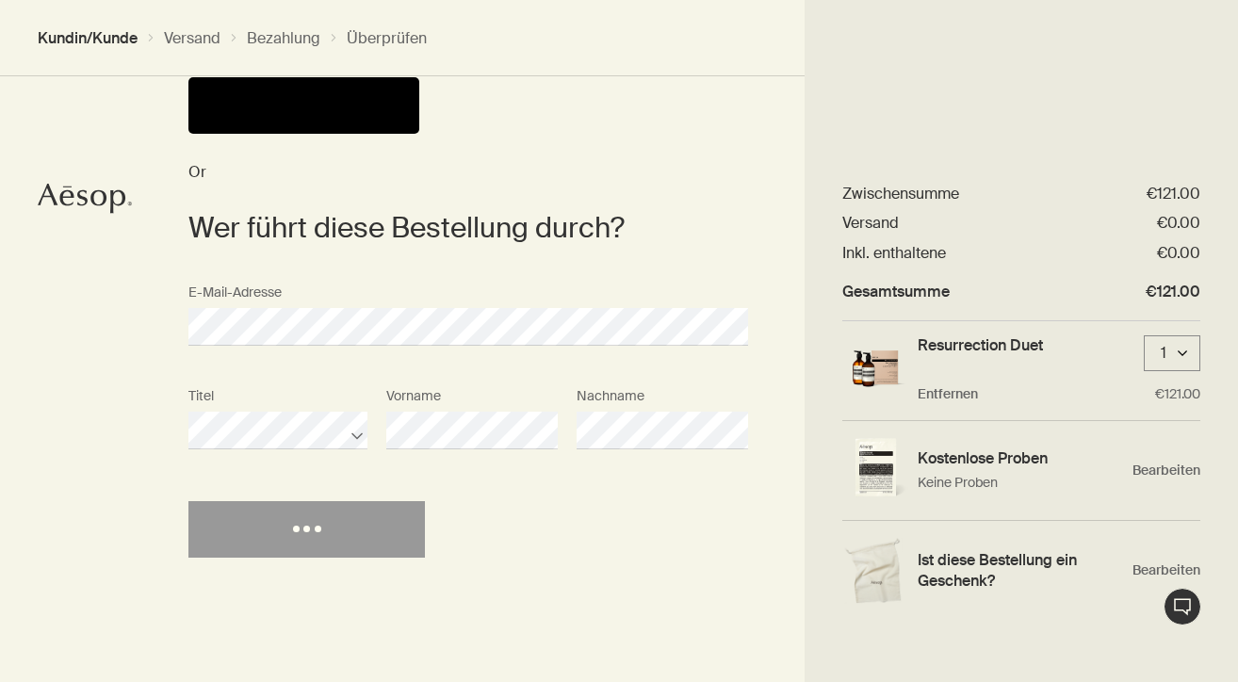
select select "DE"
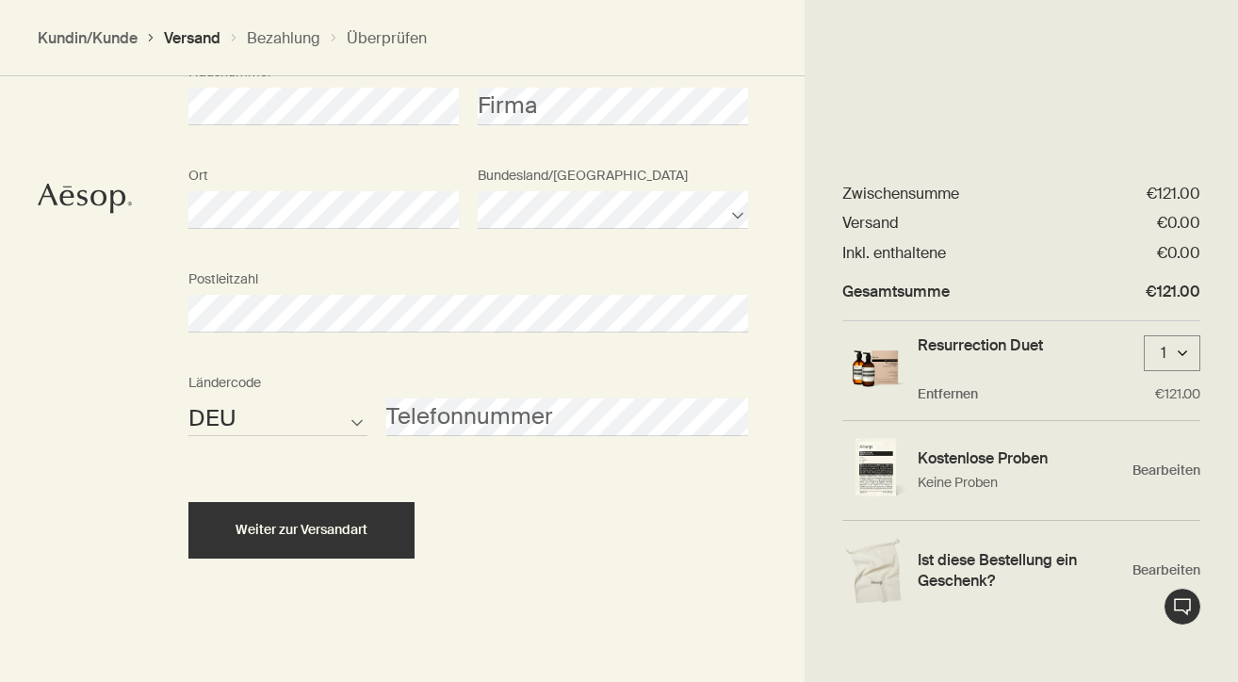
scroll to position [965, 0]
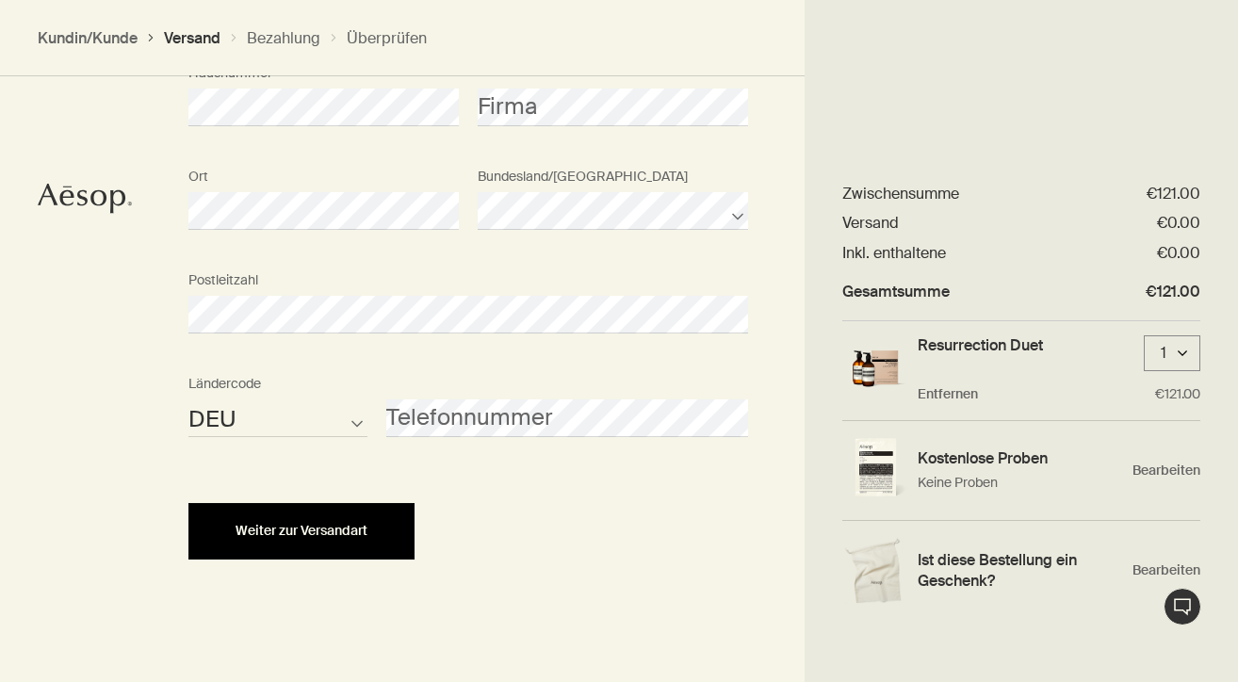
click at [300, 533] on span "Weiter zur Versandart" at bounding box center [301, 531] width 132 height 14
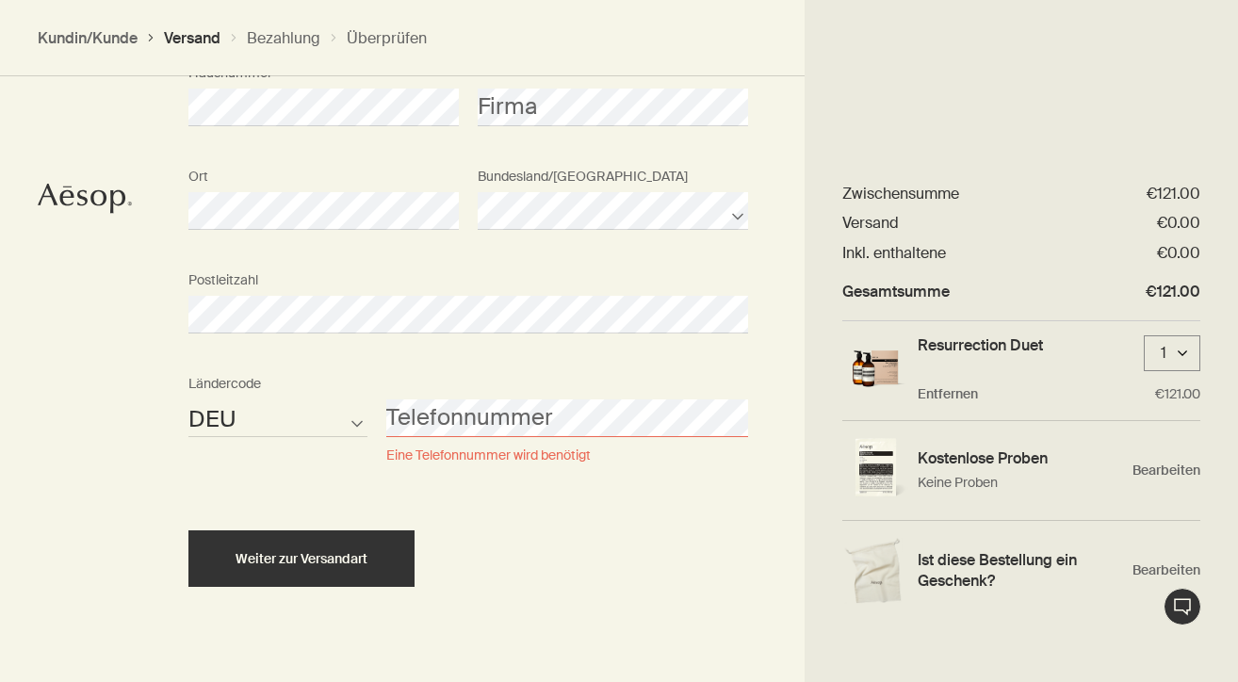
select select "AT"
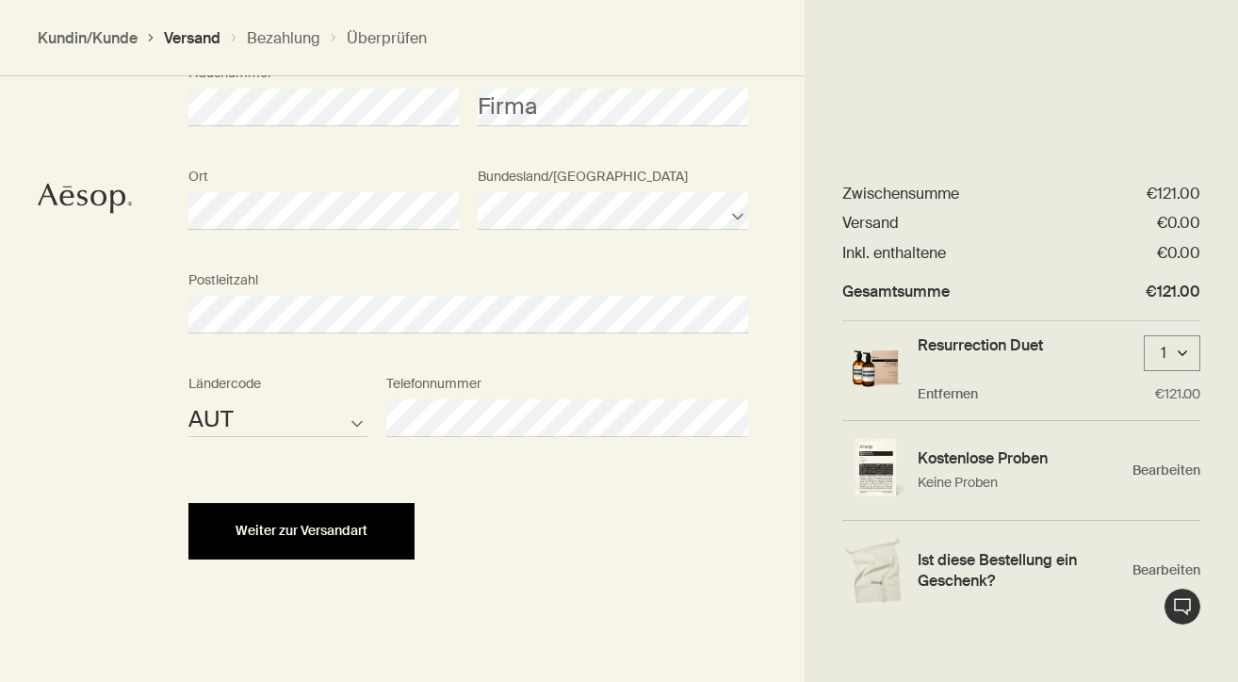
click at [283, 525] on span "Weiter zur Versandart" at bounding box center [301, 531] width 132 height 14
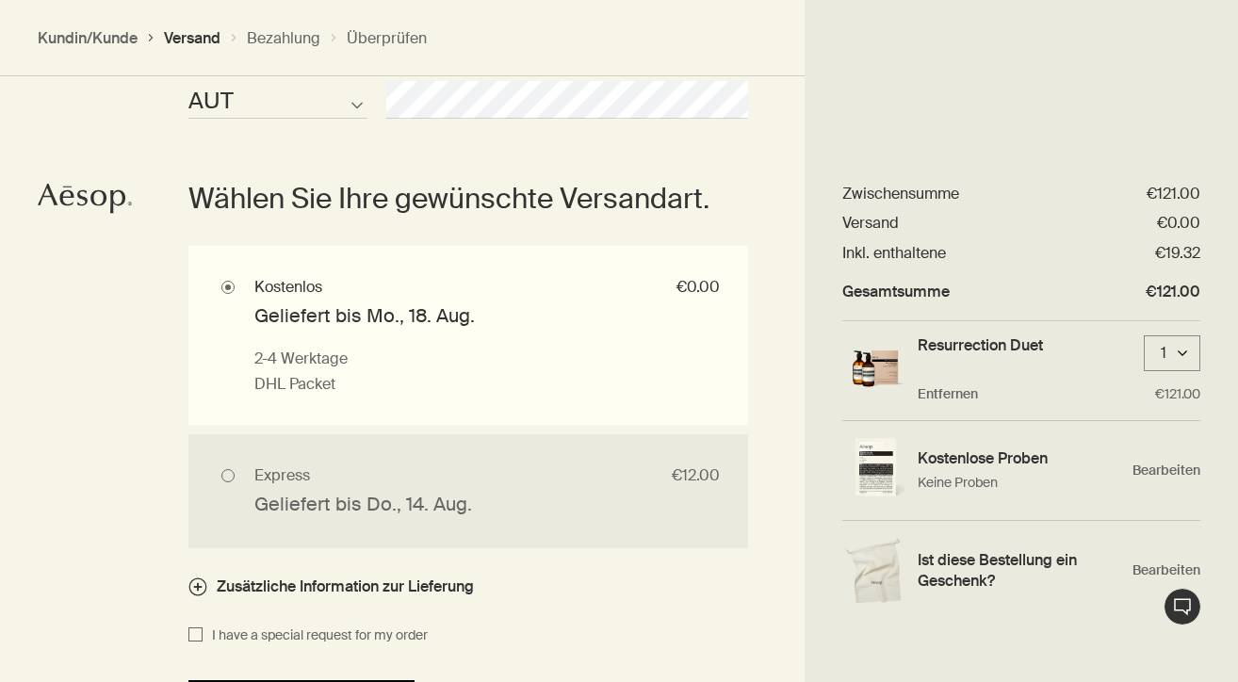
scroll to position [1284, 0]
click at [230, 472] on input "Express €12.00 Geliefert bis Do., 14. Aug. Lieferung am nächsten Werktag, wenn …" at bounding box center [468, 490] width 560 height 114
radio input "true"
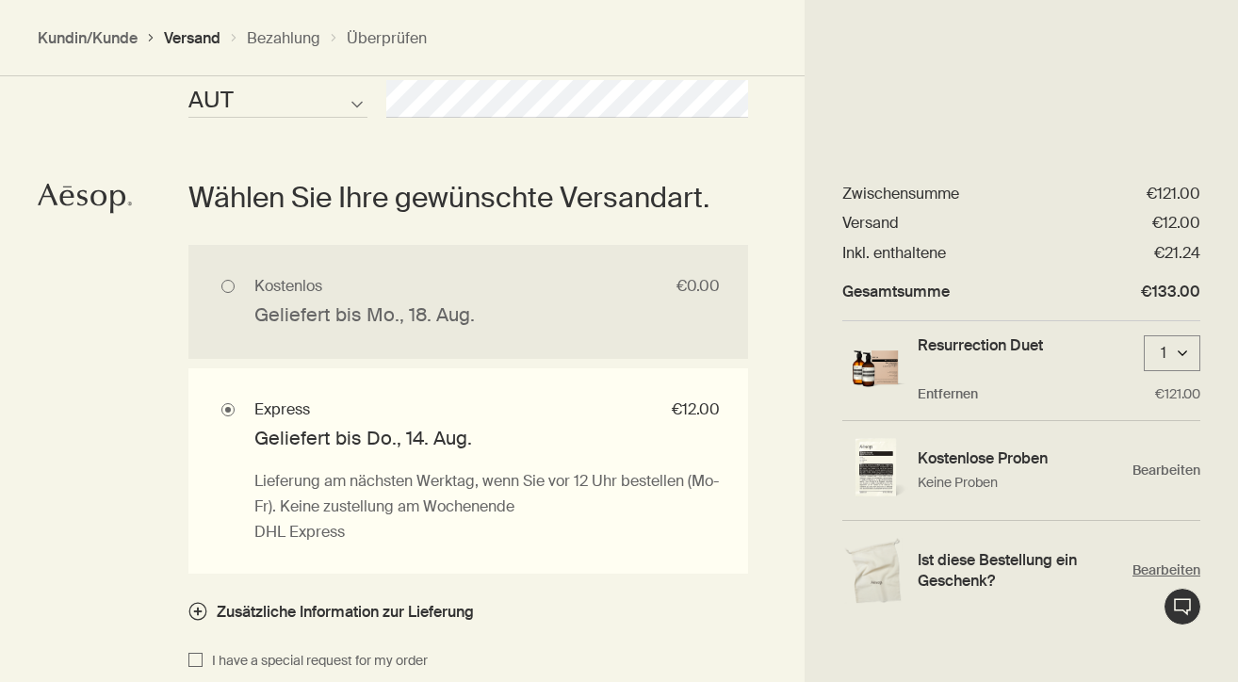
click at [1167, 566] on span "Bearbeiten" at bounding box center [1166, 570] width 68 height 18
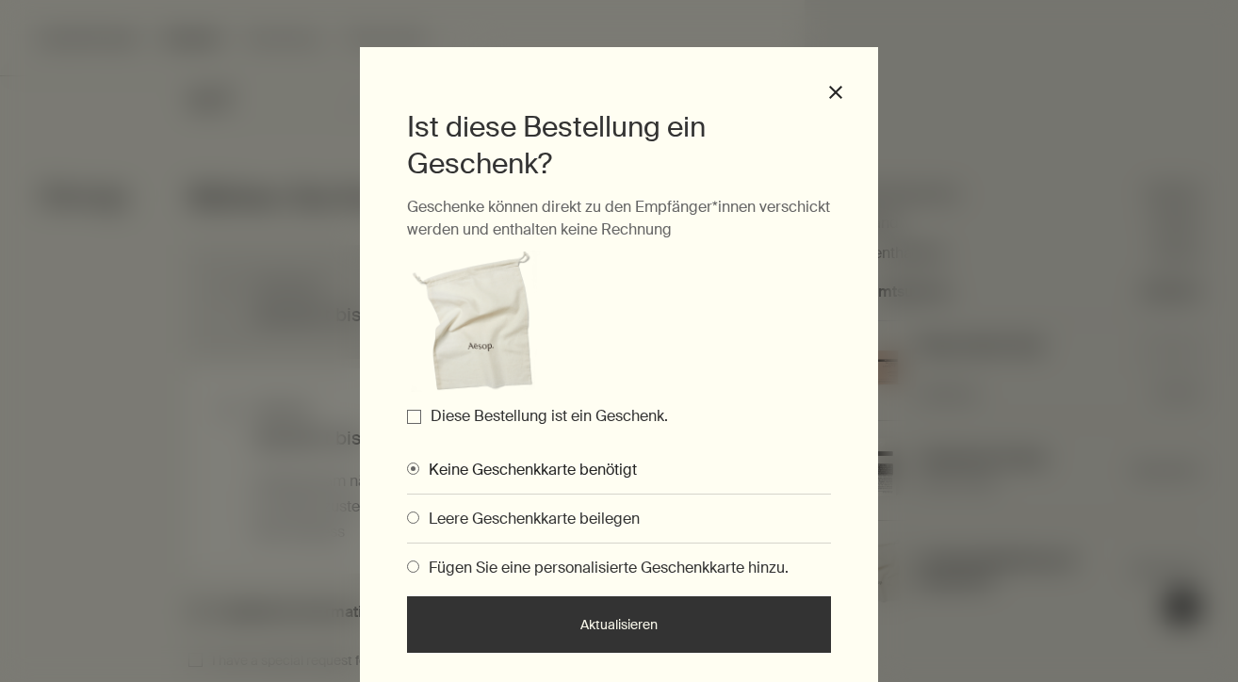
click at [416, 414] on input "Diese Bestellung ist ein Geschenk." at bounding box center [414, 417] width 14 height 14
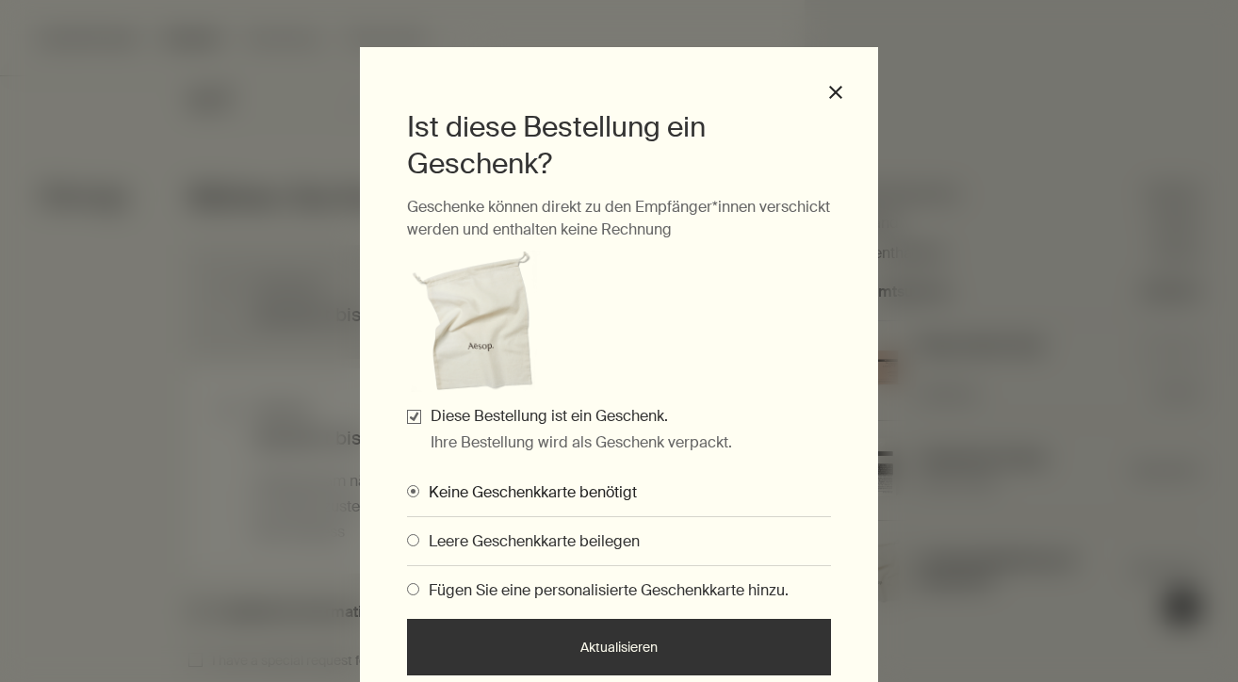
click at [415, 538] on span "Gifting Modals" at bounding box center [413, 540] width 12 height 12
click at [407, 538] on input "Leere Geschenkkarte beilegen" at bounding box center [407, 537] width 0 height 12
click at [491, 637] on button "Aktualisieren" at bounding box center [619, 647] width 424 height 57
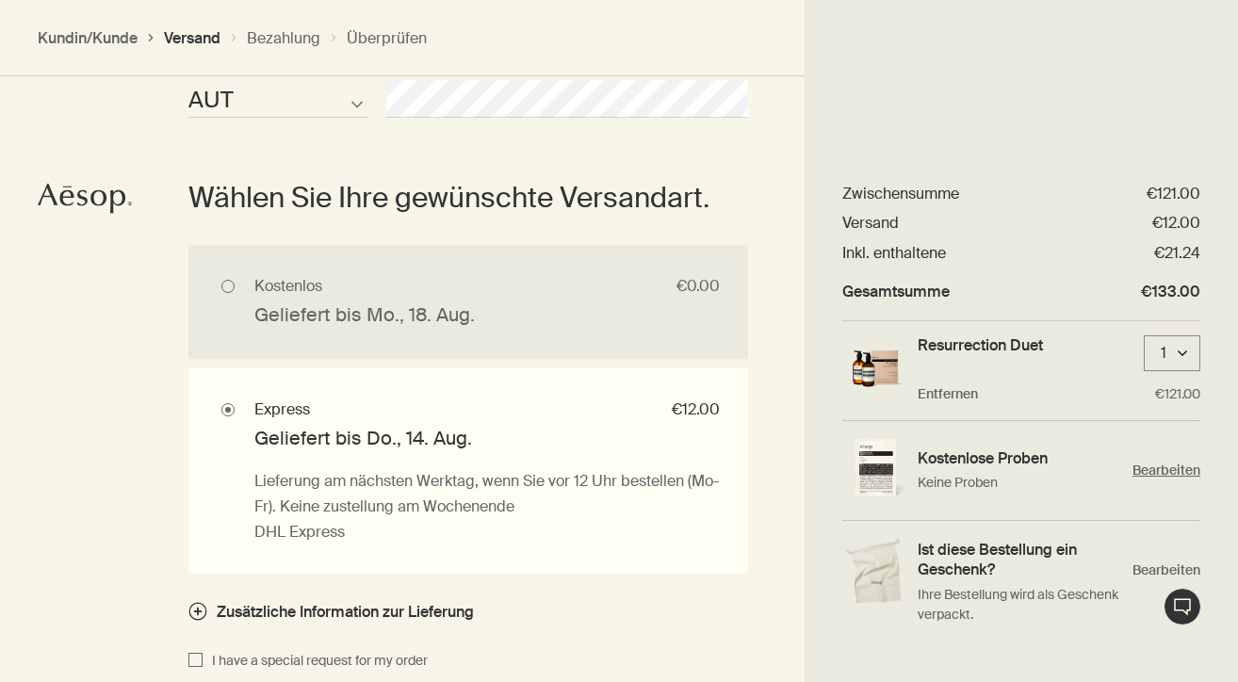
click at [1168, 463] on span "Bearbeiten" at bounding box center [1166, 471] width 68 height 18
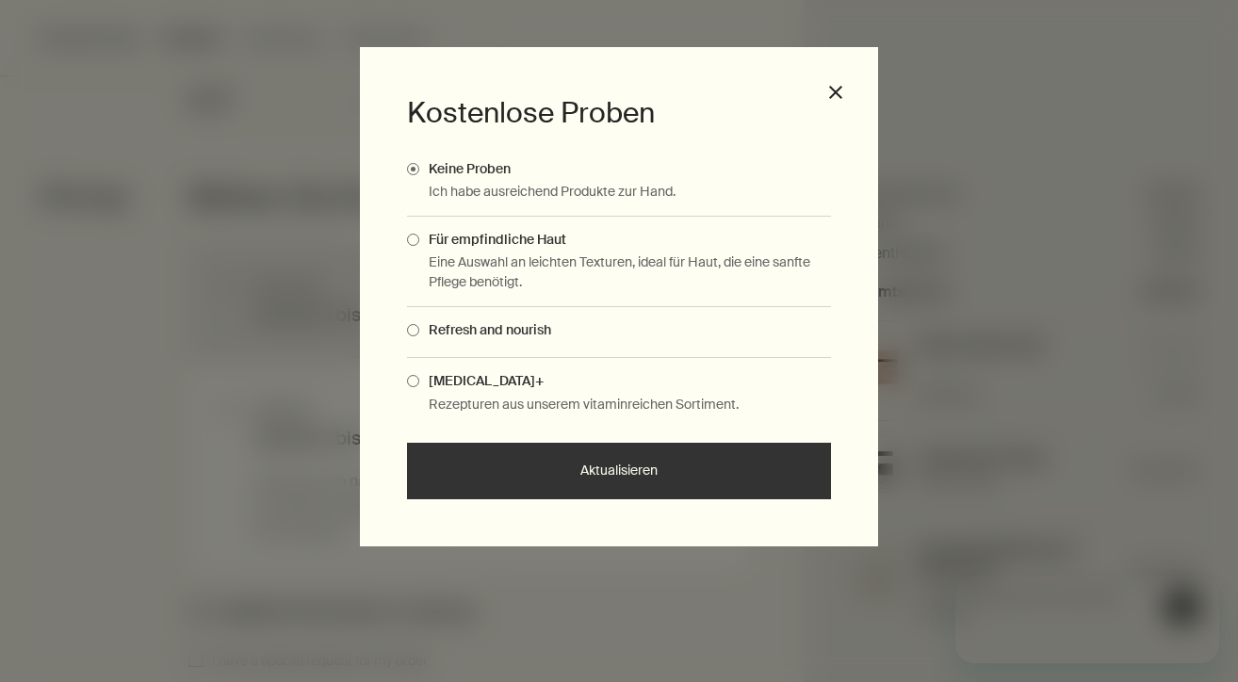
scroll to position [0, 0]
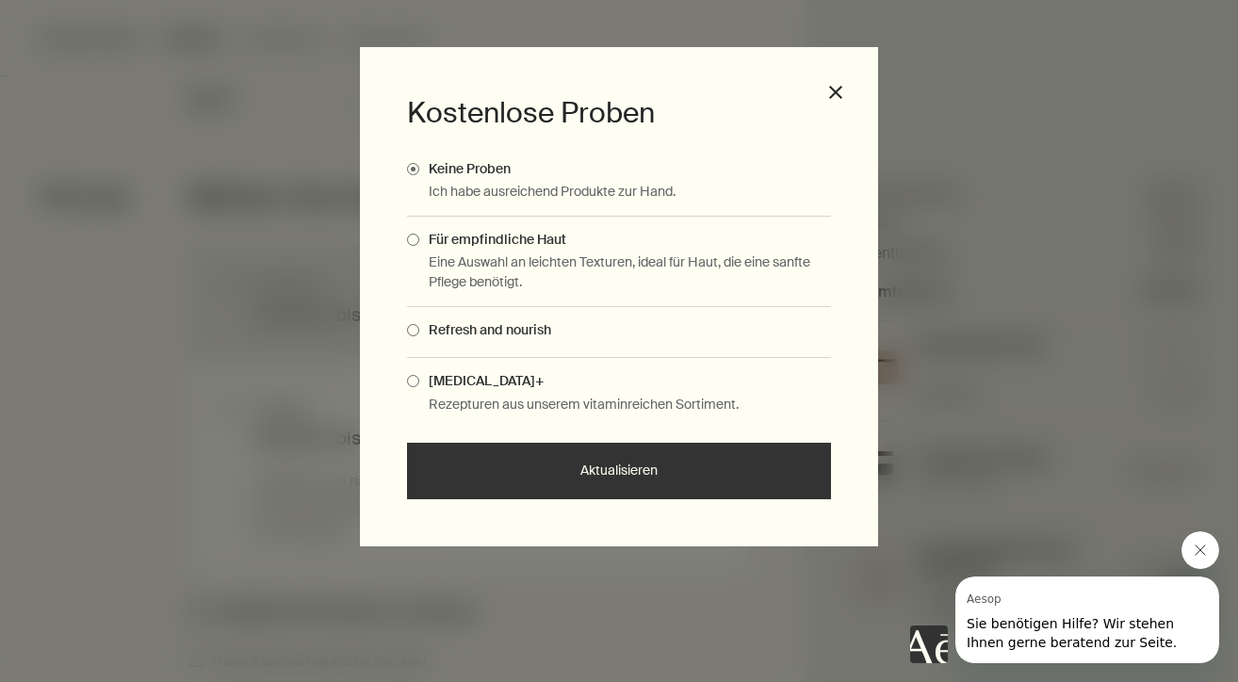
click at [415, 328] on span "Complimentary Samples Modal" at bounding box center [413, 330] width 12 height 12
click at [419, 328] on input "Refresh and nourish" at bounding box center [419, 327] width 0 height 12
click at [416, 381] on span "Complimentary Samples Modal" at bounding box center [413, 381] width 12 height 12
click at [419, 381] on input "[MEDICAL_DATA]+" at bounding box center [419, 378] width 0 height 12
click at [522, 470] on button "Aktualisieren" at bounding box center [619, 471] width 424 height 57
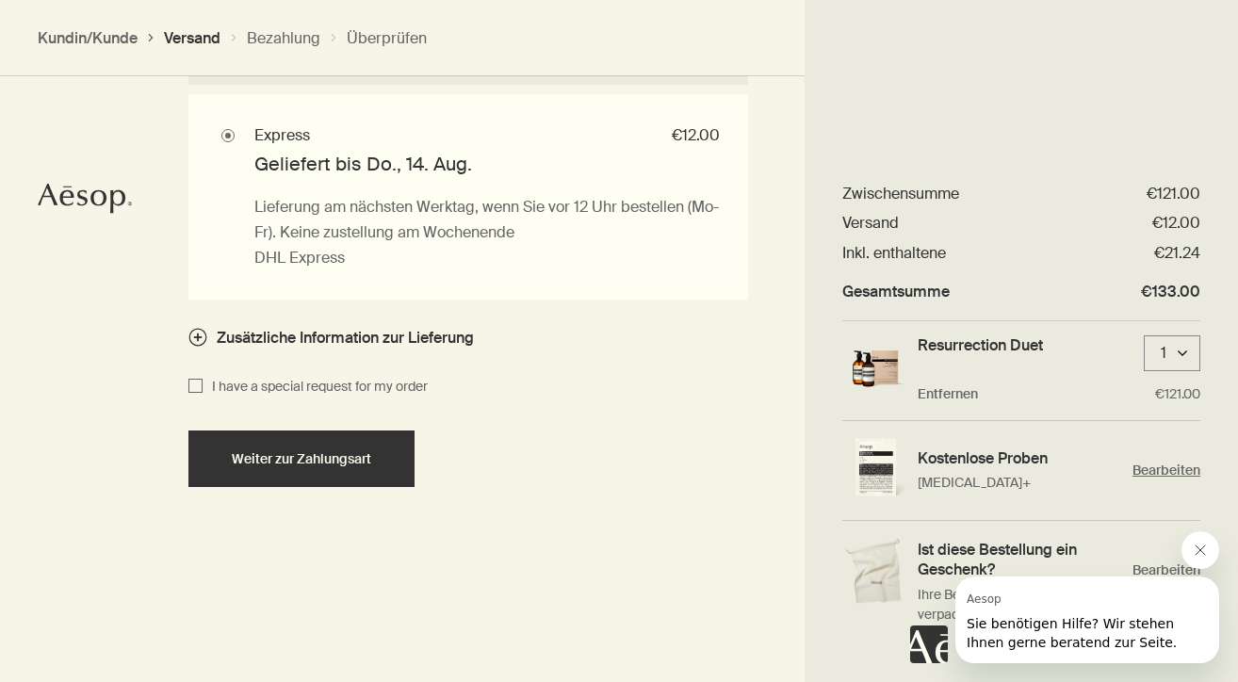
scroll to position [1557, 0]
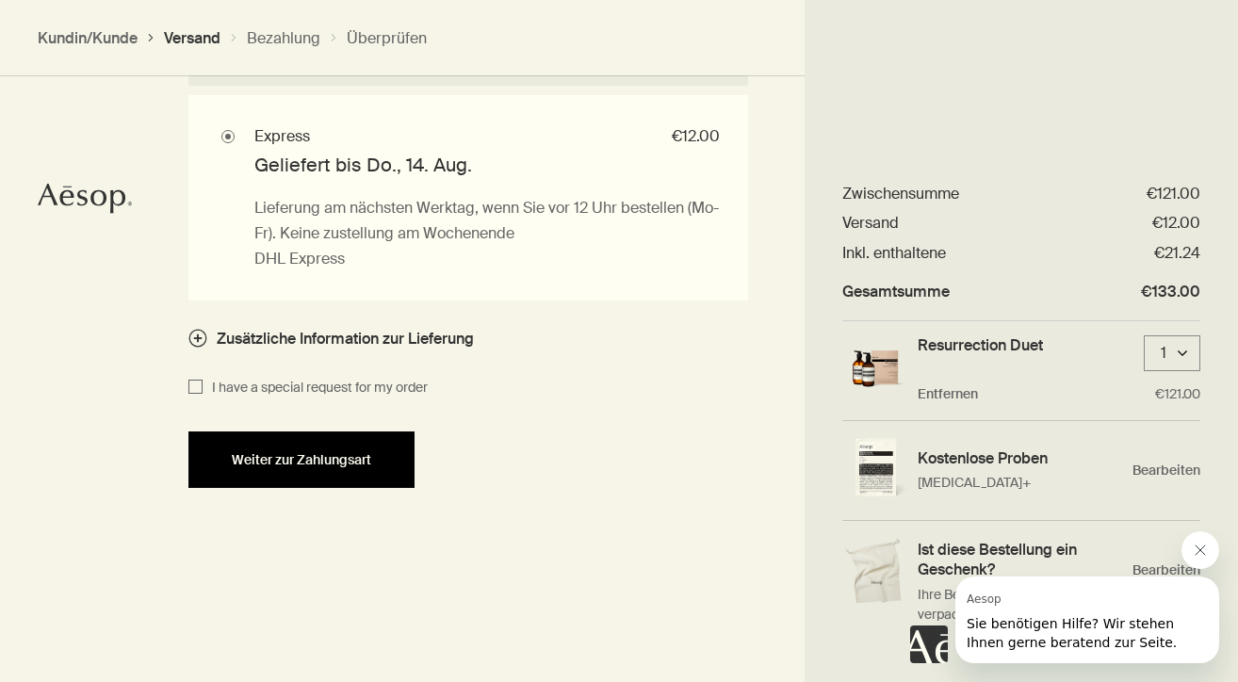
click at [318, 453] on span "Weiter zur Zahlungsart" at bounding box center [301, 460] width 139 height 14
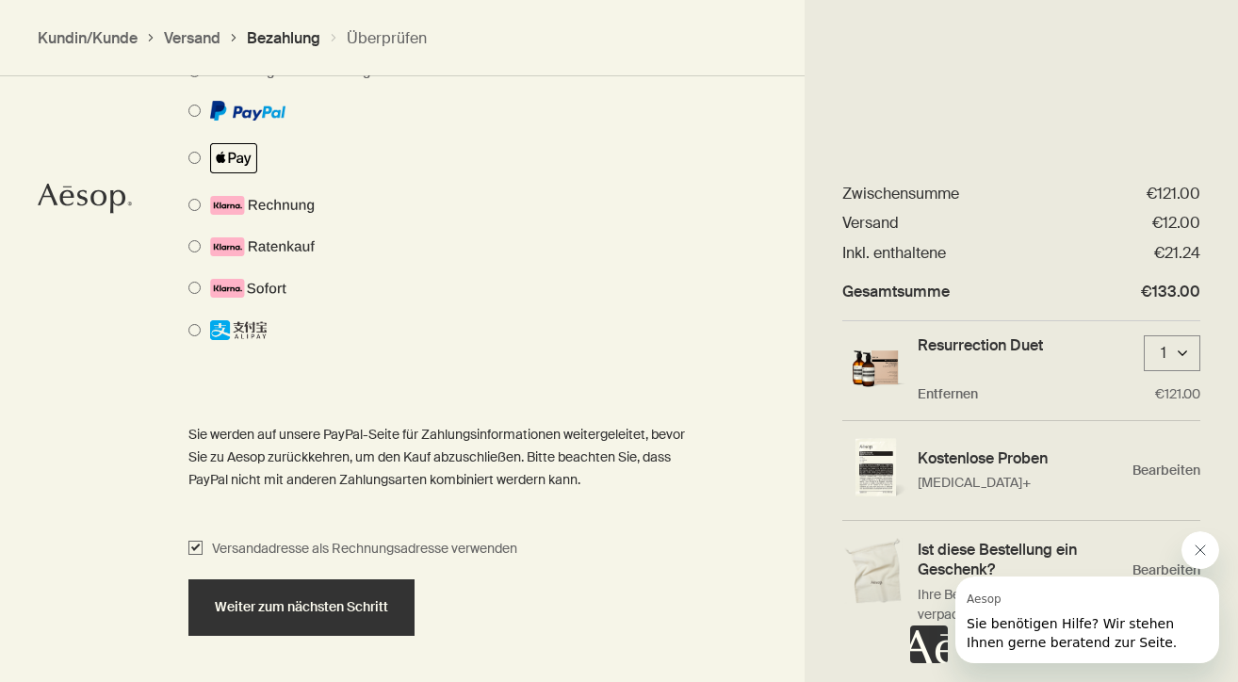
scroll to position [1225, 0]
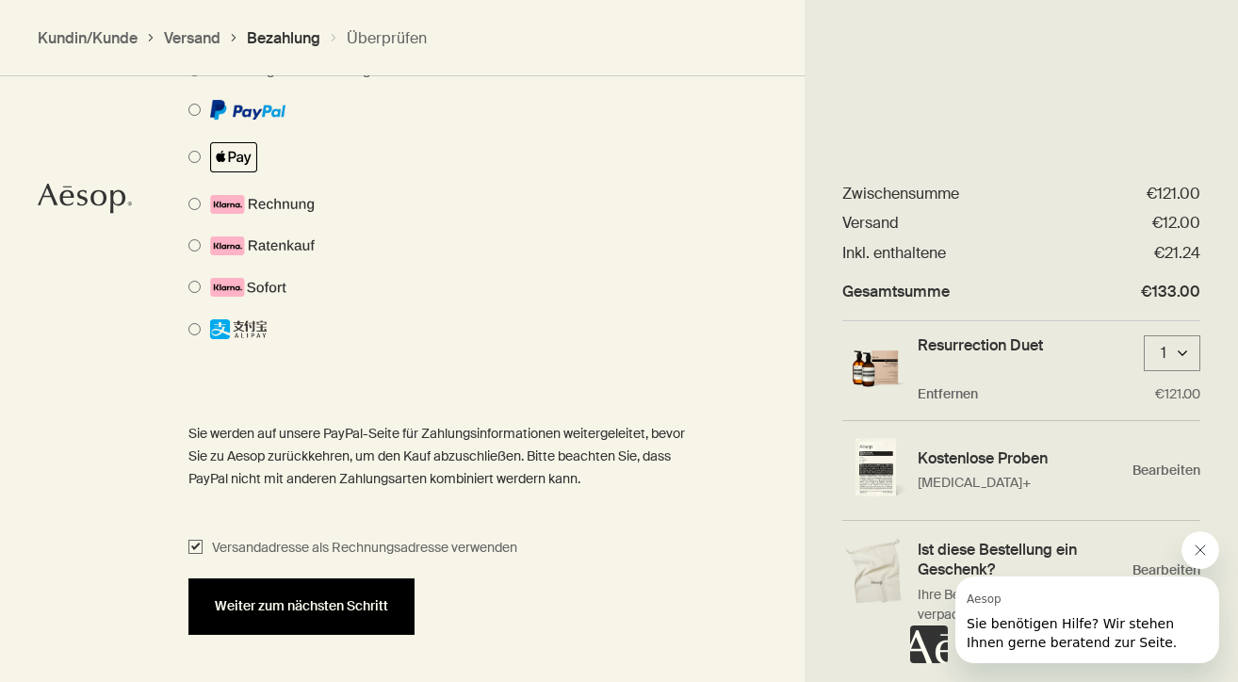
click at [315, 599] on span "Weiter zum nächsten Schritt" at bounding box center [301, 606] width 173 height 14
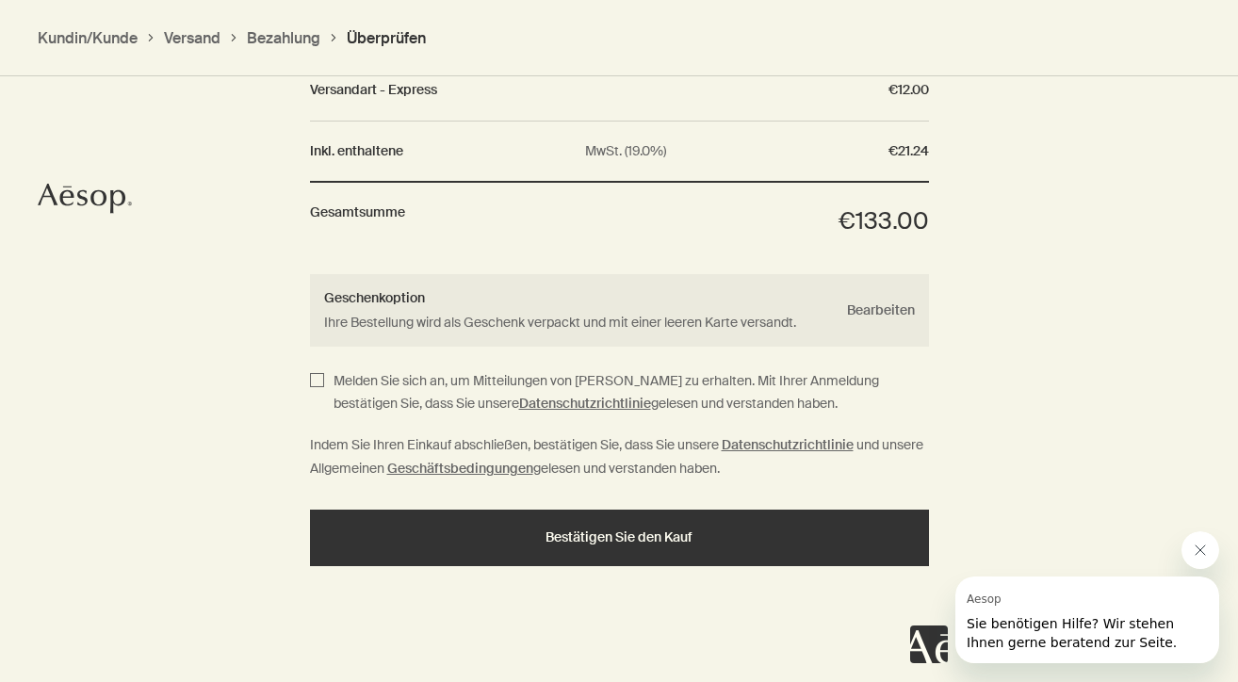
scroll to position [1955, 0]
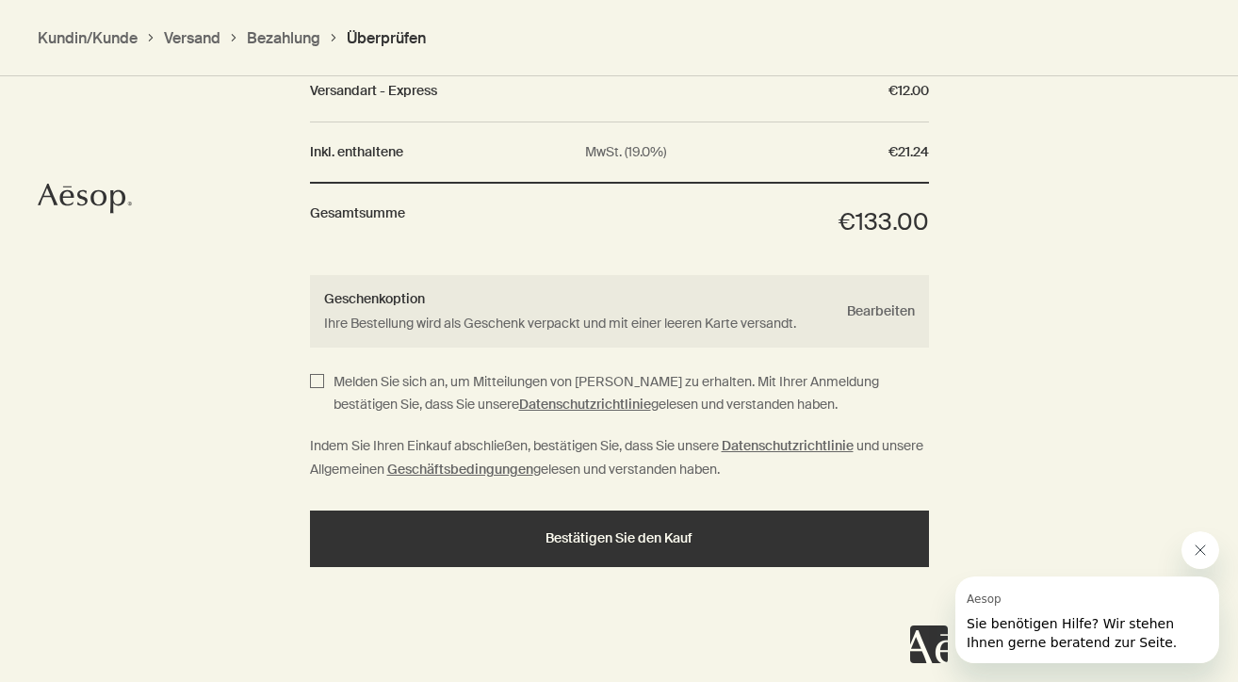
click at [318, 371] on input "Melden Sie sich an, um Mitteilungen von Aesop zu erhalten. Mit Ihrer Anmeldung …" at bounding box center [317, 394] width 14 height 46
checkbox input "true"
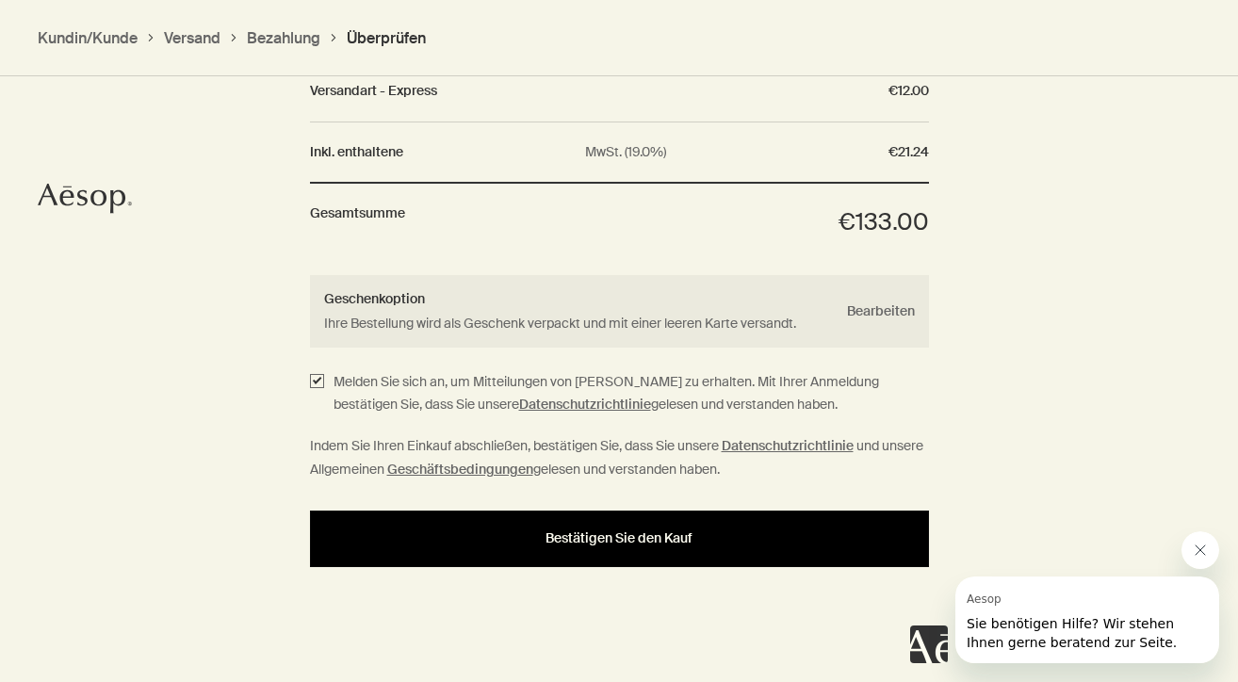
click at [491, 520] on button "Bestätigen Sie den Kauf" at bounding box center [619, 539] width 619 height 57
